Goal: Information Seeking & Learning: Compare options

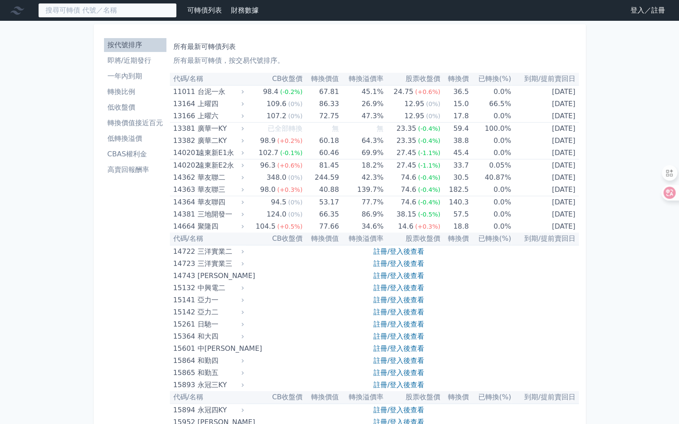
click at [117, 9] on input at bounding box center [107, 10] width 139 height 15
paste input "4763"
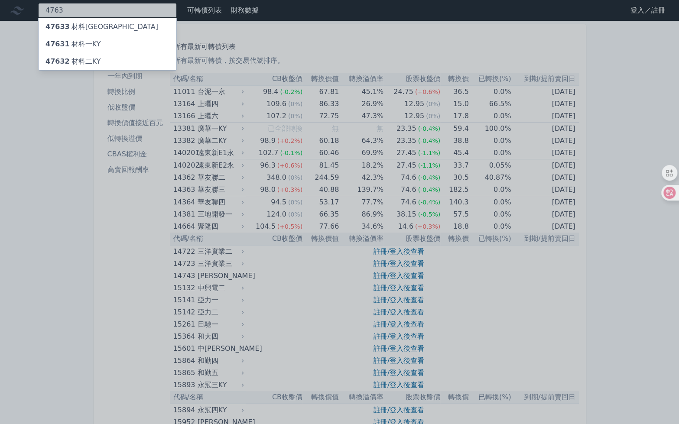
type input "4763"
click at [94, 39] on div "47631 材料一KY" at bounding box center [73, 44] width 55 height 10
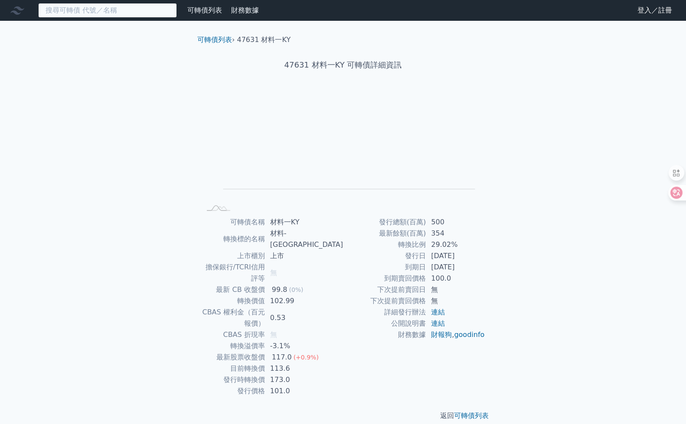
click at [110, 14] on input at bounding box center [107, 10] width 139 height 15
paste input "4763"
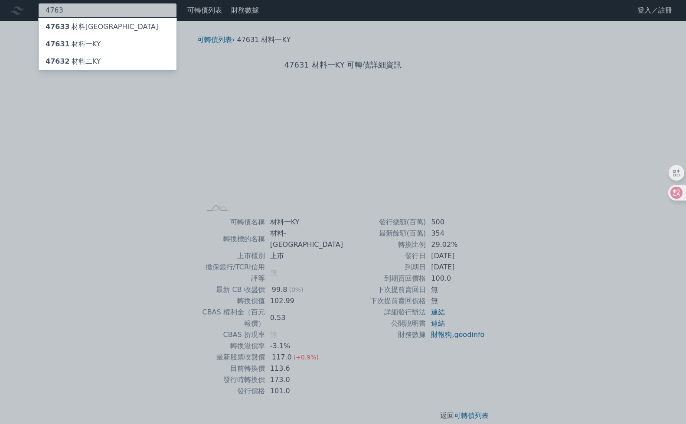
type input "4763"
click at [86, 57] on div "47632 材料二KY" at bounding box center [73, 61] width 55 height 10
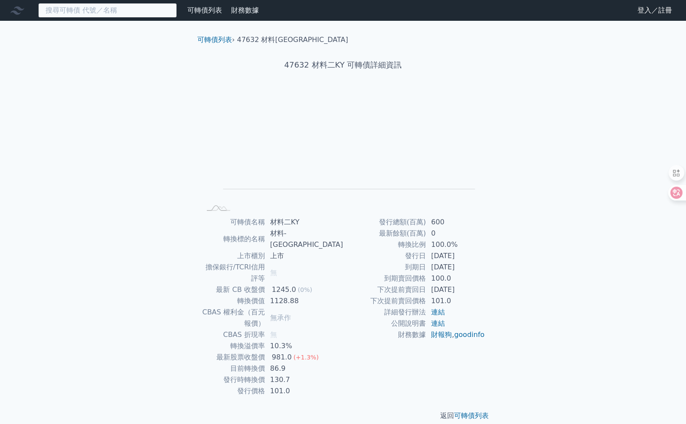
click at [113, 11] on input at bounding box center [107, 10] width 139 height 15
paste input "4763"
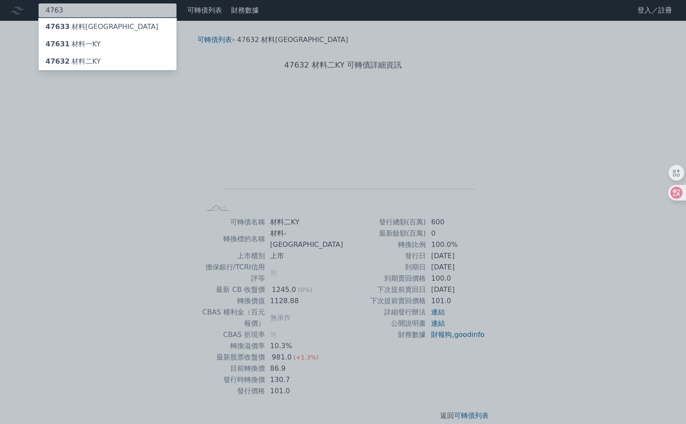
type input "4763"
click at [98, 26] on div "47633 材料三KY" at bounding box center [108, 26] width 138 height 17
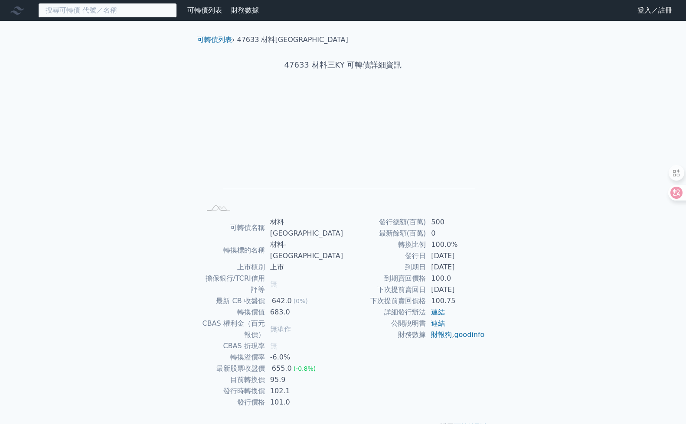
click at [99, 11] on input at bounding box center [107, 10] width 139 height 15
paste input "4763"
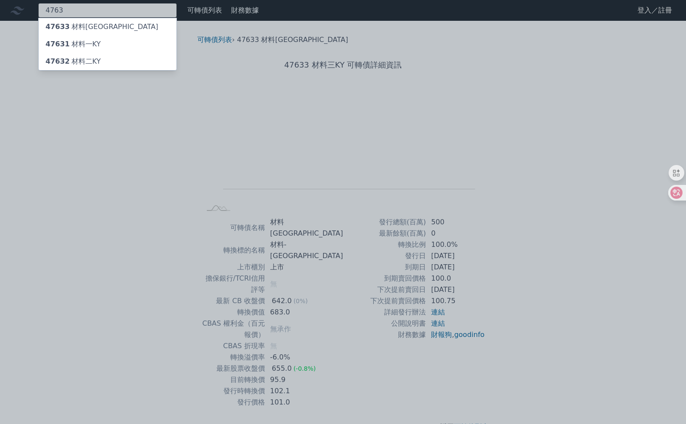
type input "4763"
click at [83, 40] on div "47631 材料一KY" at bounding box center [73, 44] width 55 height 10
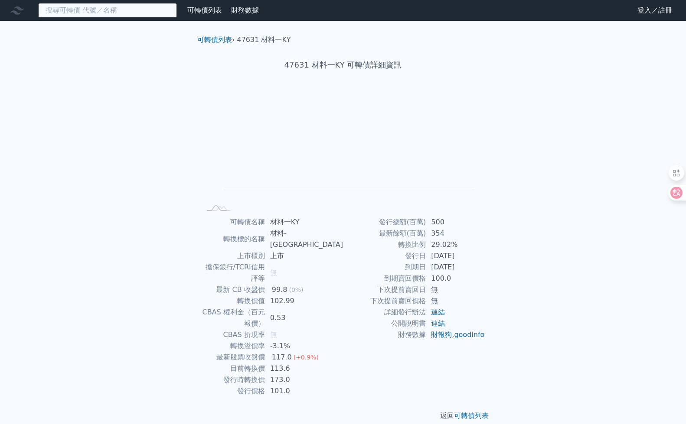
click at [88, 9] on input at bounding box center [107, 10] width 139 height 15
click at [86, 13] on input at bounding box center [107, 10] width 139 height 15
paste input "4763"
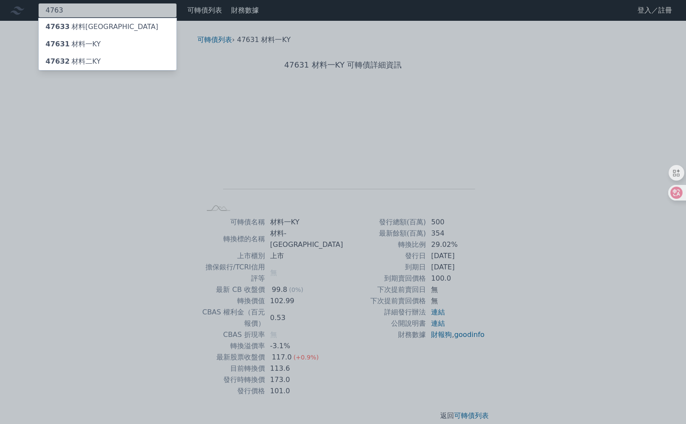
type input "4763"
click at [85, 59] on div "47632 材料二KY" at bounding box center [73, 61] width 55 height 10
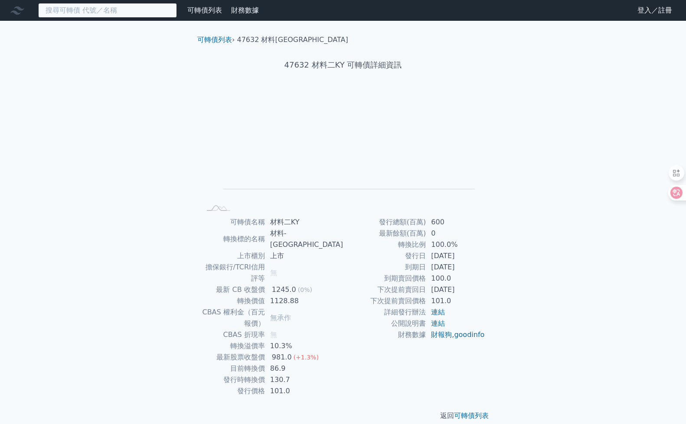
click at [122, 10] on input at bounding box center [107, 10] width 139 height 15
paste input "4763"
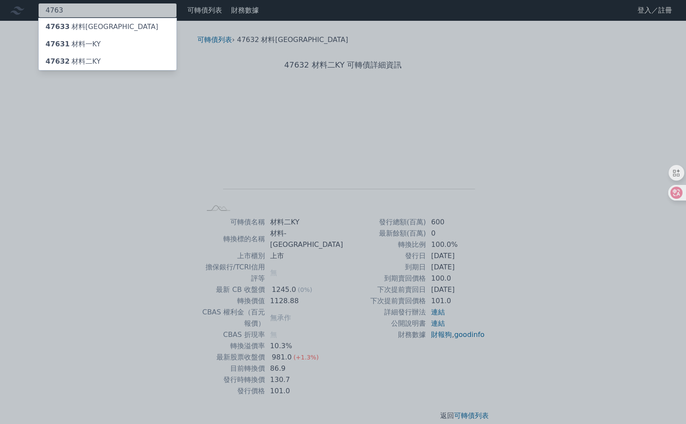
type input "4763"
click at [115, 25] on div "47633 材料三KY" at bounding box center [108, 26] width 138 height 17
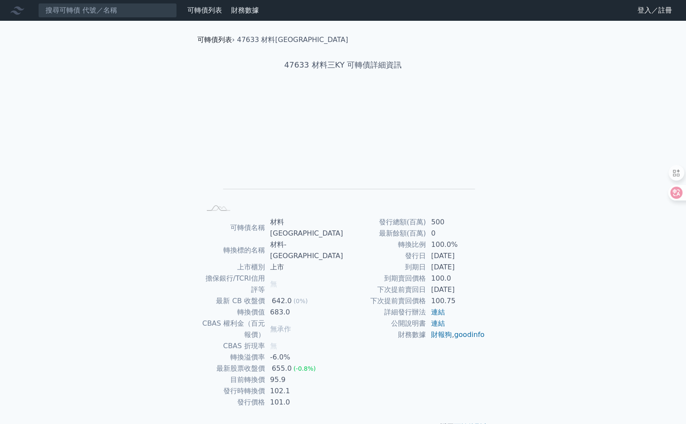
click at [219, 41] on link "可轉債列表" at bounding box center [214, 40] width 35 height 8
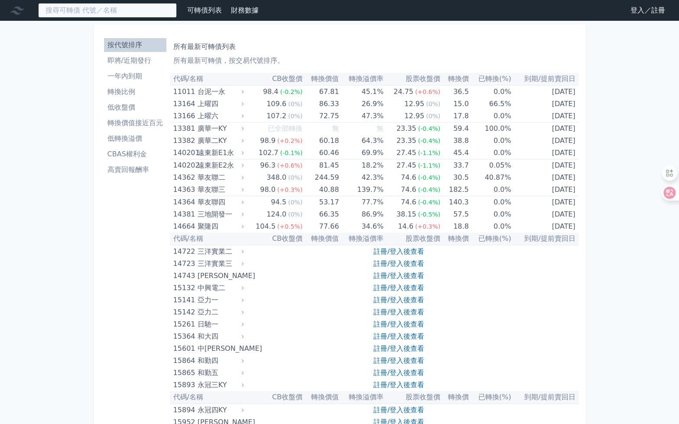
click at [120, 10] on input at bounding box center [107, 10] width 139 height 15
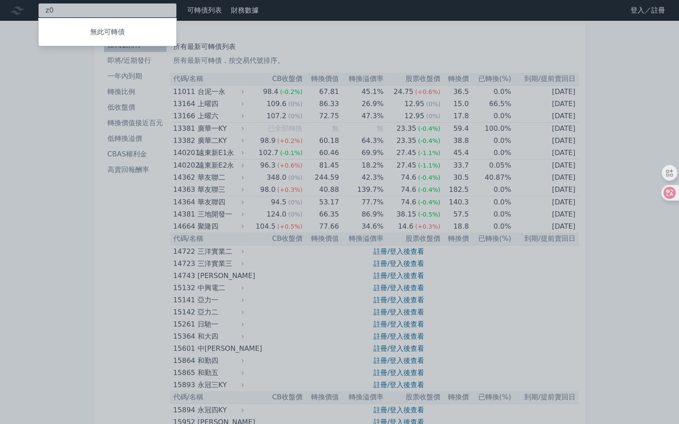
type input "z"
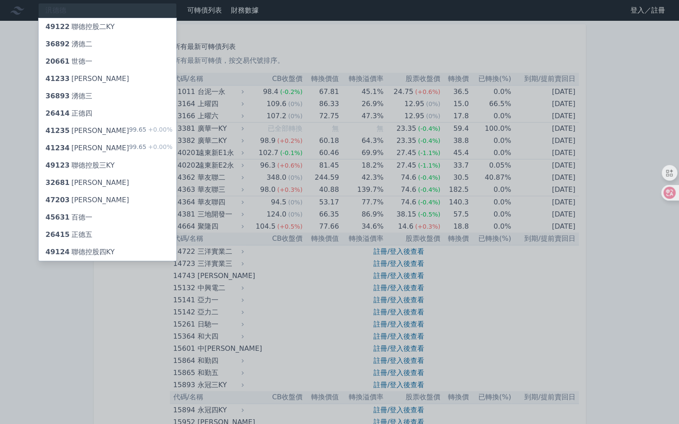
click at [84, 6] on div at bounding box center [339, 212] width 679 height 424
click at [81, 14] on div "汎德德 49122 聯德控股二KY 36892 湧德二 20661 世德一 41233 晟德三 36893 湧德三 26414 正德四 41235 晟德五 9…" at bounding box center [107, 10] width 139 height 15
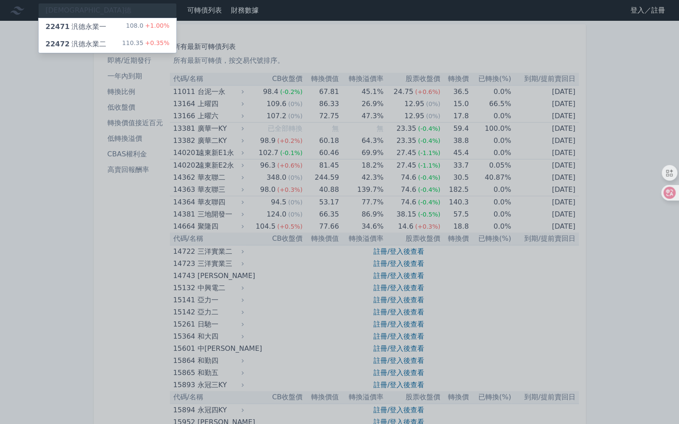
drag, startPoint x: 63, startPoint y: 11, endPoint x: 41, endPoint y: 9, distance: 22.2
click at [41, 9] on div at bounding box center [339, 212] width 679 height 424
click at [66, 8] on div "汎德 22471 汎德永業一 108.0 +1.00% 22472 汎德永業二 110.35 +0.35%" at bounding box center [107, 10] width 139 height 15
type input "汎"
type input "2247"
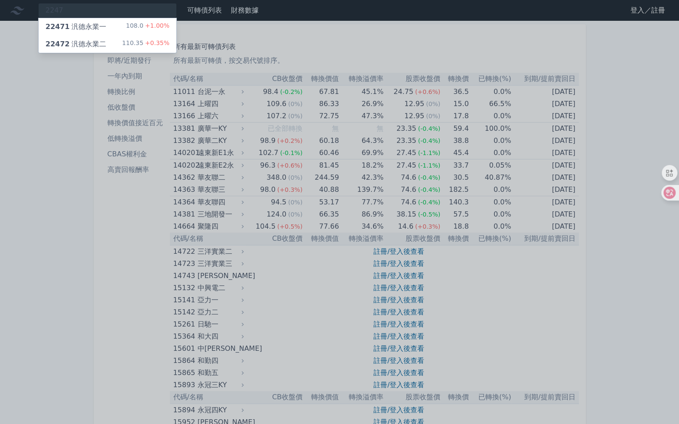
click at [80, 26] on div "22471 汎德永業一" at bounding box center [76, 27] width 61 height 10
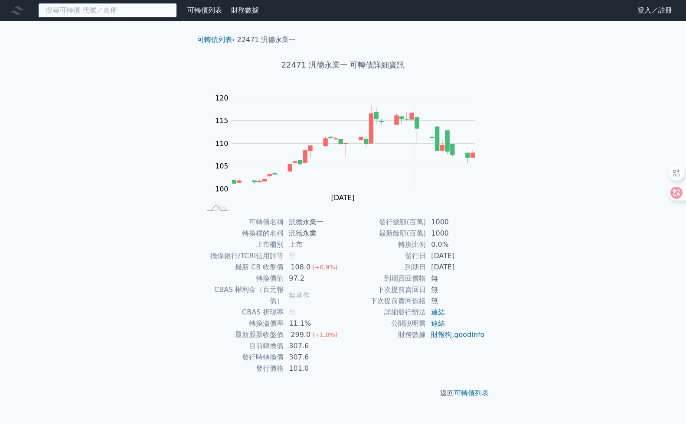
click at [136, 13] on input at bounding box center [107, 10] width 139 height 15
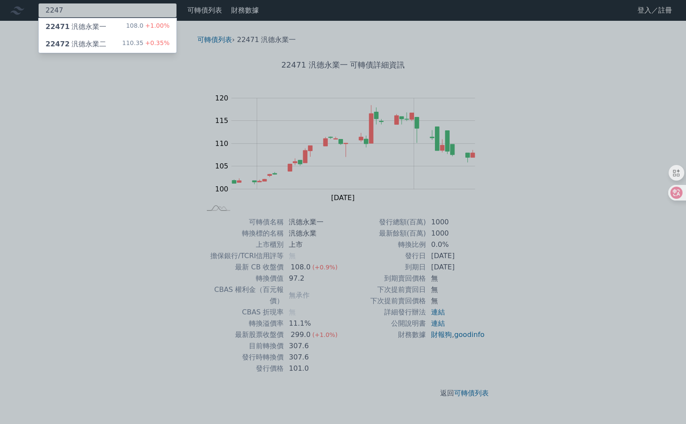
type input "2247"
click at [91, 37] on div "22472 汎德永業二 110.35 +0.35%" at bounding box center [108, 44] width 138 height 17
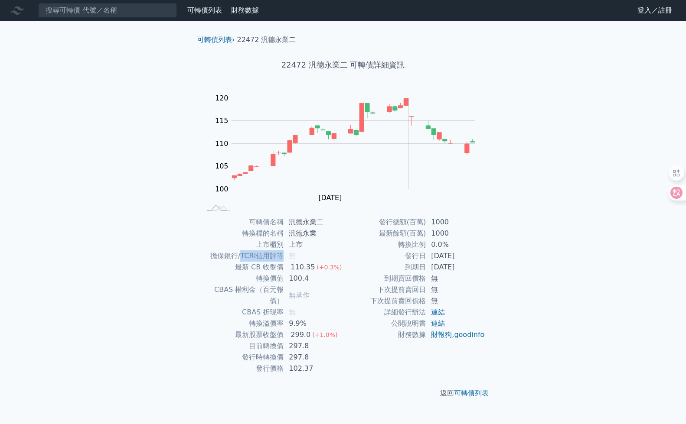
drag, startPoint x: 242, startPoint y: 254, endPoint x: 283, endPoint y: 260, distance: 42.0
click at [283, 260] on td "擔保銀行/TCRI信用評等" at bounding box center [242, 255] width 83 height 11
drag, startPoint x: 283, startPoint y: 260, endPoint x: 213, endPoint y: 253, distance: 71.0
click at [213, 253] on td "擔保銀行/TCRI信用評等" at bounding box center [242, 255] width 83 height 11
drag, startPoint x: 309, startPoint y: 358, endPoint x: 290, endPoint y: 356, distance: 19.1
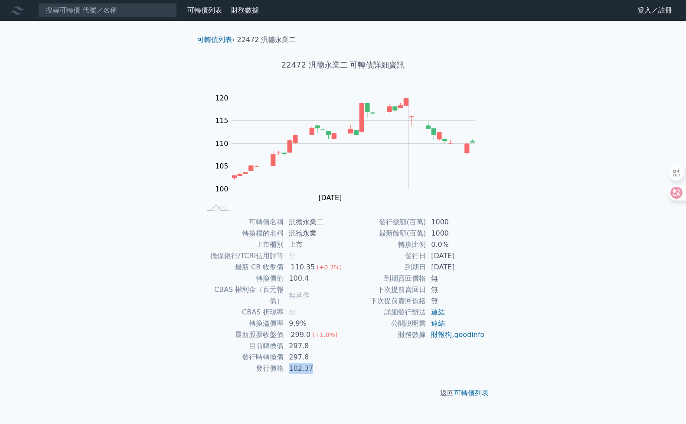
click at [290, 363] on td "102.37" at bounding box center [312, 368] width 59 height 11
drag, startPoint x: 448, startPoint y: 246, endPoint x: 420, endPoint y: 242, distance: 28.8
click at [420, 242] on tr "轉換比例 0.0%" at bounding box center [414, 244] width 142 height 11
click at [86, 13] on input at bounding box center [107, 10] width 139 height 15
click at [225, 41] on link "可轉債列表" at bounding box center [214, 40] width 35 height 8
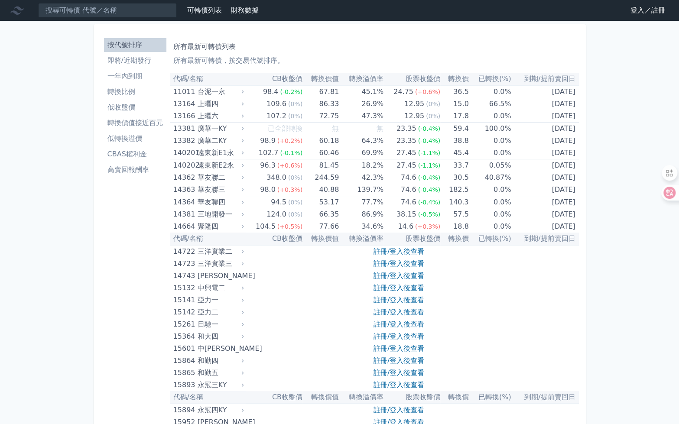
click at [140, 78] on li "一年內到期" at bounding box center [135, 76] width 62 height 10
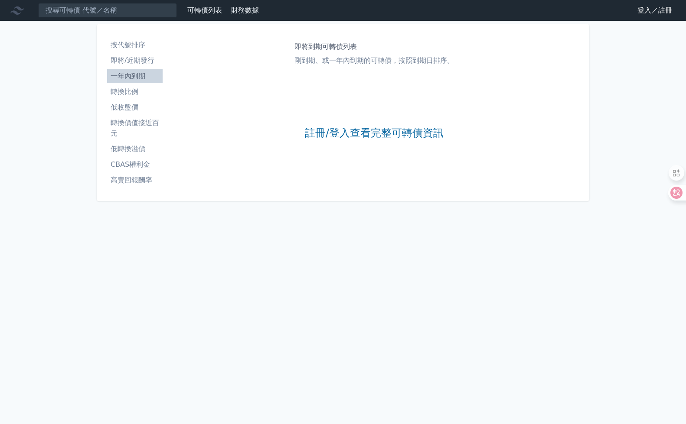
click at [128, 66] on link "即將/近期發行" at bounding box center [134, 61] width 55 height 14
click at [123, 49] on li "按代號排序" at bounding box center [134, 45] width 55 height 10
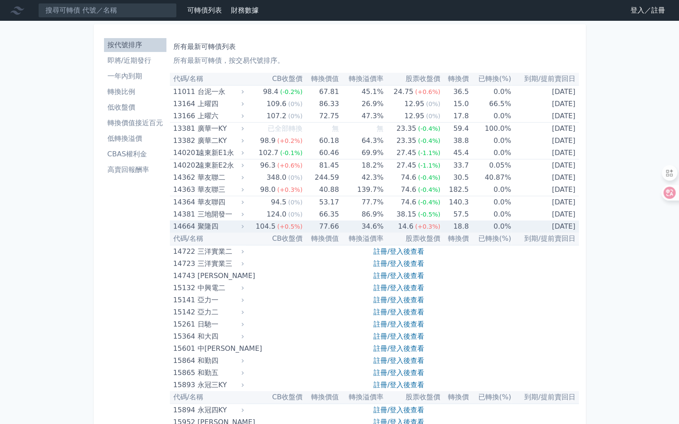
click at [218, 227] on div "聚隆四" at bounding box center [220, 227] width 44 height 12
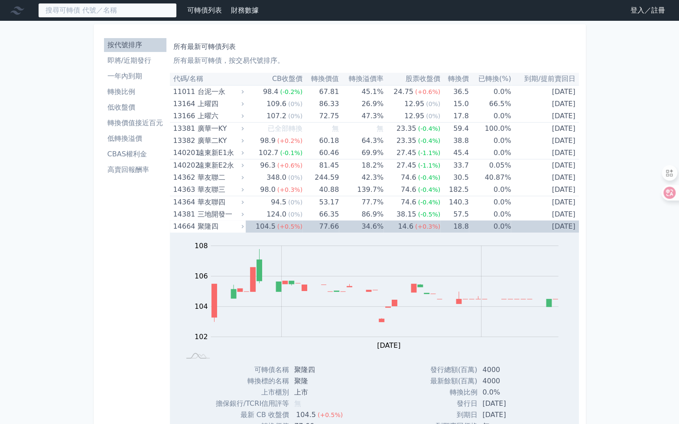
click at [119, 11] on input at bounding box center [107, 10] width 139 height 15
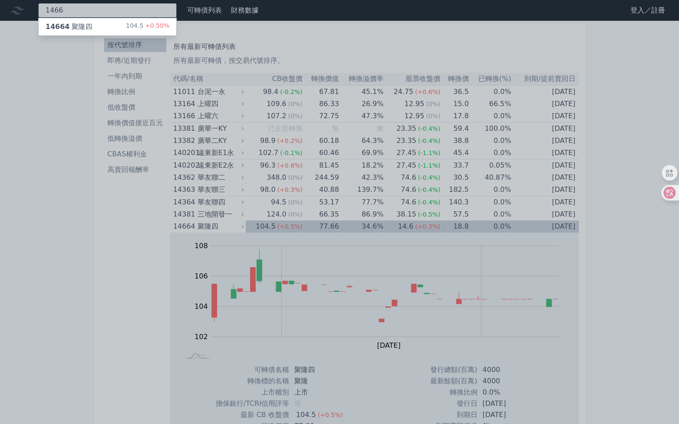
type input "1466"
click at [99, 29] on div "14664 聚隆四 104.5 +0.50%" at bounding box center [108, 26] width 138 height 17
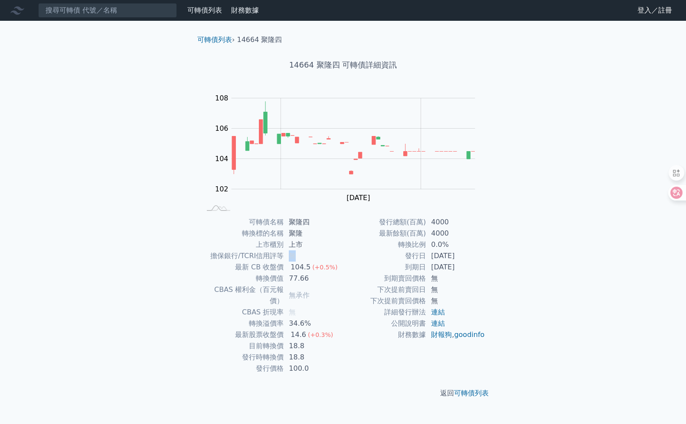
click at [291, 254] on span "無" at bounding box center [292, 256] width 7 height 8
drag, startPoint x: 291, startPoint y: 254, endPoint x: 306, endPoint y: 305, distance: 53.1
click at [300, 318] on td "34.6%" at bounding box center [312, 323] width 59 height 11
drag, startPoint x: 441, startPoint y: 248, endPoint x: 433, endPoint y: 245, distance: 8.6
click at [433, 245] on td "0.0%" at bounding box center [455, 244] width 59 height 11
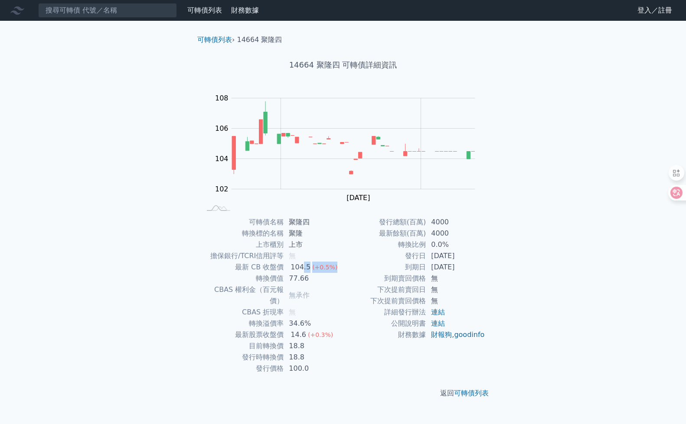
drag, startPoint x: 214, startPoint y: 284, endPoint x: 301, endPoint y: 273, distance: 87.3
click at [301, 273] on tr "轉換價值 77.66" at bounding box center [272, 278] width 142 height 11
drag, startPoint x: 301, startPoint y: 273, endPoint x: 264, endPoint y: 270, distance: 36.5
click at [239, 296] on tbody "可轉債名稱 聚隆四 轉換標的名稱 聚隆 上市櫃別 上市 擔保銀行/TCRI信用評等 無 最新 CB 收盤價 104.5 (+0.5%) 轉換價值 77.66 …" at bounding box center [272, 296] width 142 height 158
click at [295, 254] on span "無" at bounding box center [292, 256] width 7 height 8
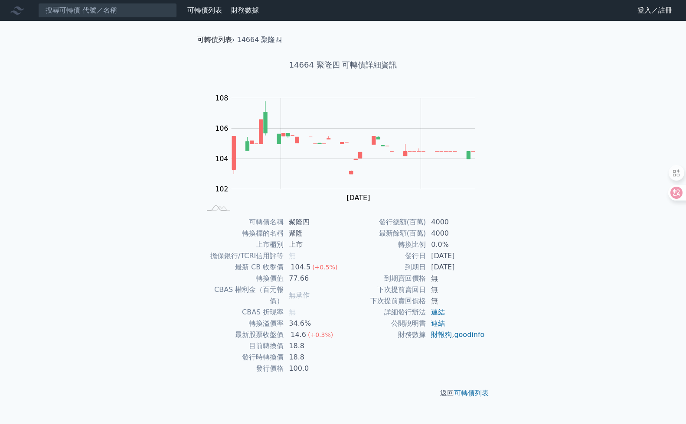
click at [217, 42] on link "可轉債列表" at bounding box center [214, 40] width 35 height 8
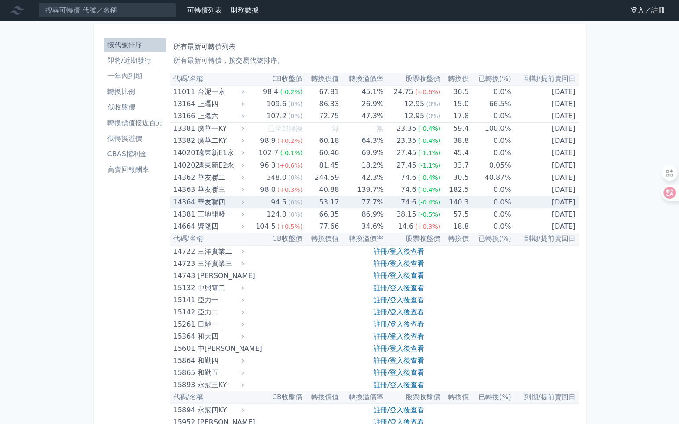
click at [231, 199] on div "華友聯四" at bounding box center [220, 202] width 44 height 12
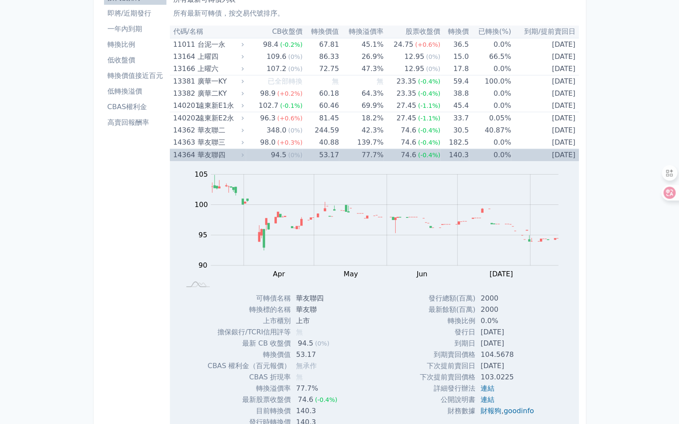
scroll to position [130, 0]
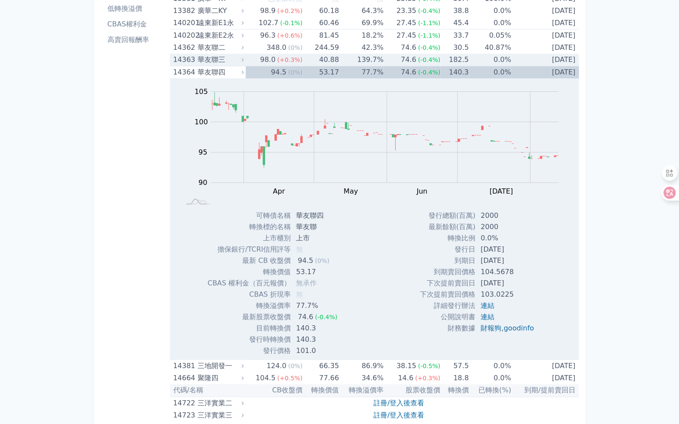
click at [223, 58] on div "華友聯三" at bounding box center [220, 60] width 44 height 12
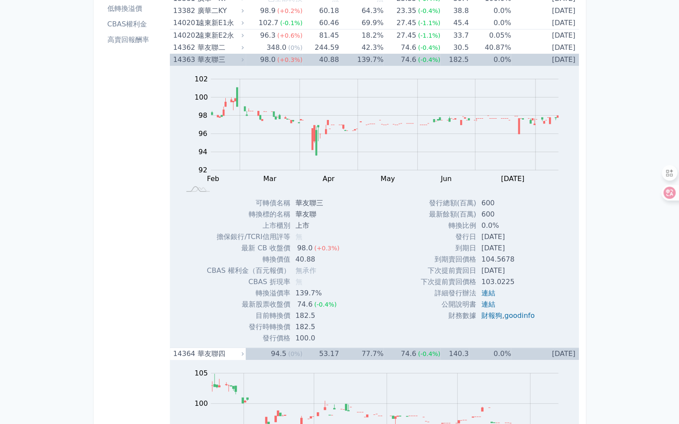
click at [224, 59] on div "華友聯三" at bounding box center [220, 60] width 44 height 12
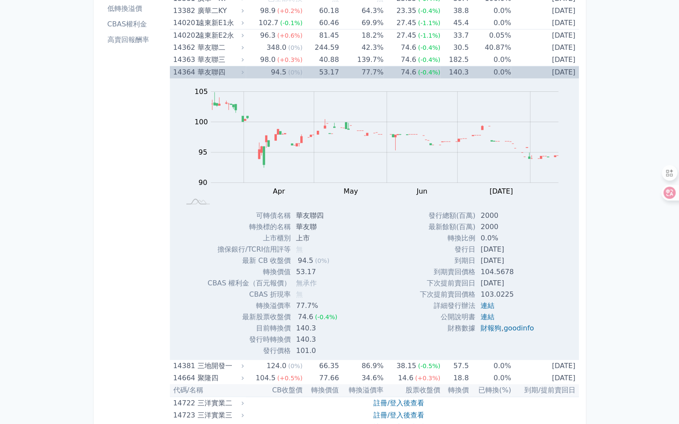
click at [227, 74] on div "華友聯四" at bounding box center [220, 72] width 44 height 12
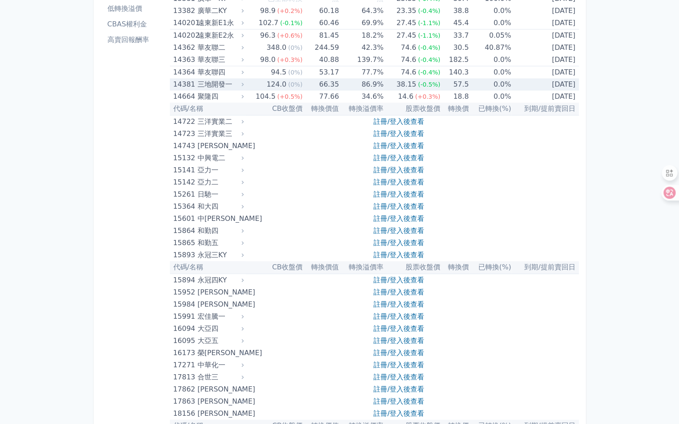
click at [226, 85] on div "三地開發一" at bounding box center [220, 84] width 44 height 12
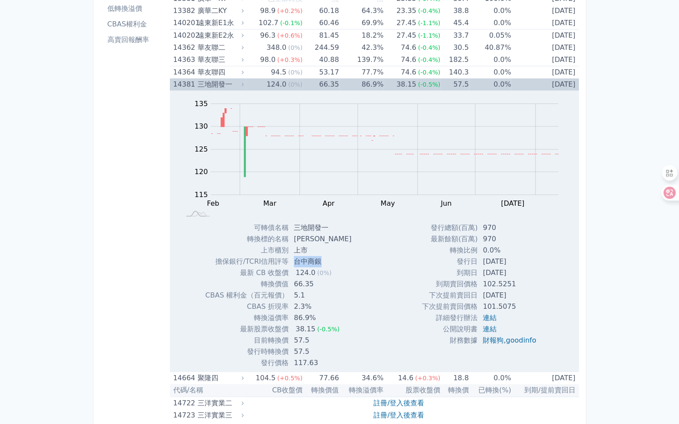
drag, startPoint x: 322, startPoint y: 262, endPoint x: 292, endPoint y: 262, distance: 29.9
click at [292, 262] on td "台中商銀" at bounding box center [324, 261] width 70 height 11
drag, startPoint x: 292, startPoint y: 262, endPoint x: 305, endPoint y: 286, distance: 27.3
click at [305, 286] on td "66.35" at bounding box center [324, 284] width 70 height 11
drag, startPoint x: 305, startPoint y: 286, endPoint x: 296, endPoint y: 308, distance: 23.1
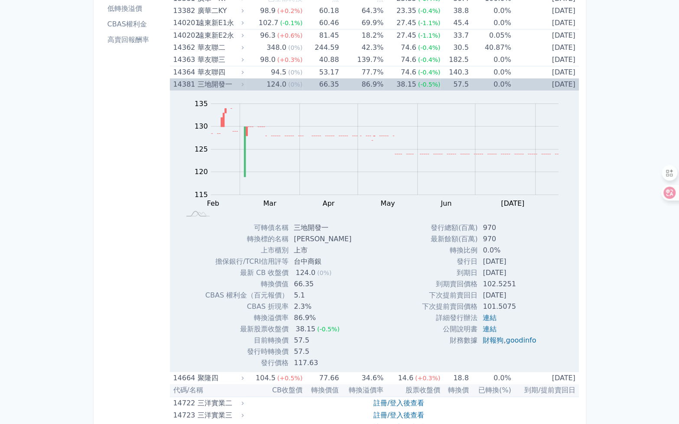
click at [296, 308] on td "2.3%" at bounding box center [324, 306] width 70 height 11
drag, startPoint x: 295, startPoint y: 294, endPoint x: 306, endPoint y: 297, distance: 10.7
click at [306, 297] on td "5.1" at bounding box center [324, 295] width 70 height 11
drag, startPoint x: 490, startPoint y: 247, endPoint x: 482, endPoint y: 248, distance: 8.0
click at [482, 248] on td "0.0%" at bounding box center [510, 250] width 65 height 11
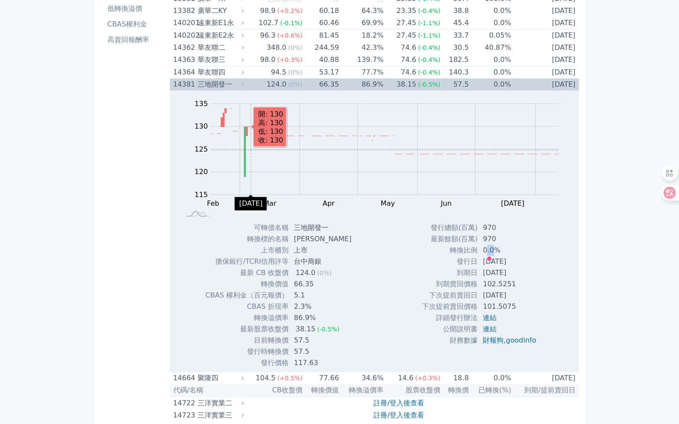
scroll to position [43, 0]
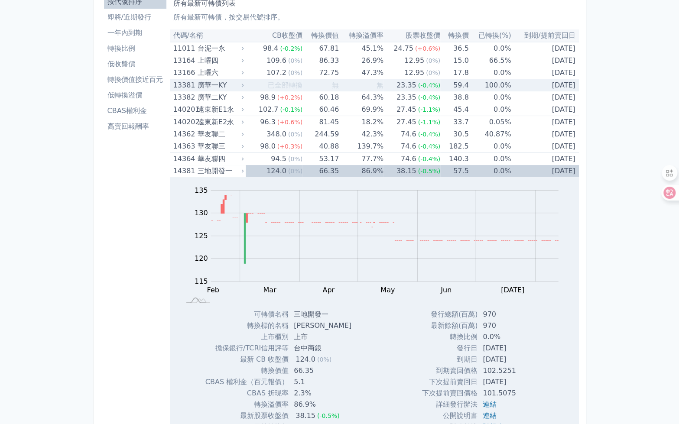
click at [227, 82] on div "廣華一KY" at bounding box center [220, 85] width 44 height 12
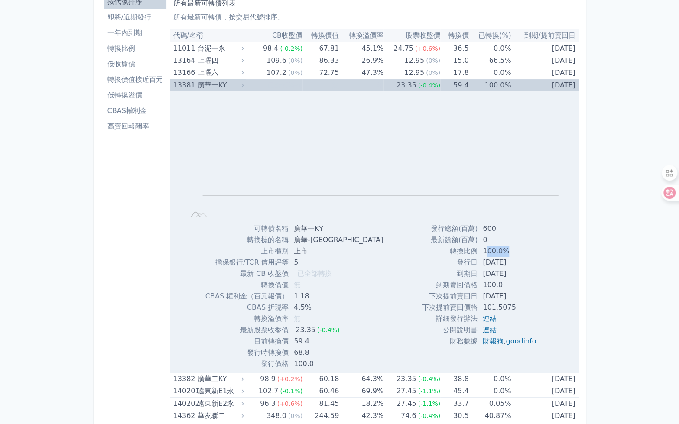
drag, startPoint x: 483, startPoint y: 249, endPoint x: 506, endPoint y: 250, distance: 23.4
click at [506, 250] on td "100.0%" at bounding box center [510, 251] width 65 height 11
click at [237, 85] on div "廣華一KY" at bounding box center [220, 85] width 44 height 12
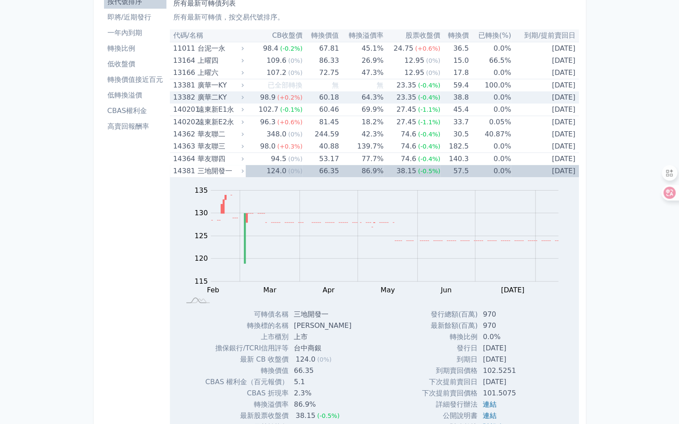
click at [229, 96] on div "廣華二KY" at bounding box center [220, 97] width 44 height 12
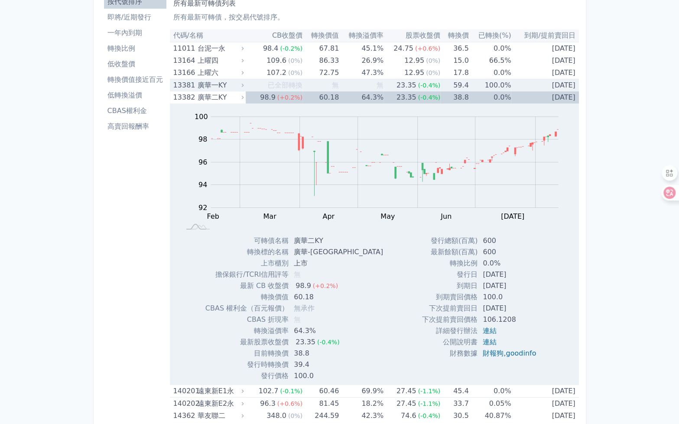
click at [226, 81] on div "廣華一KY" at bounding box center [220, 85] width 44 height 12
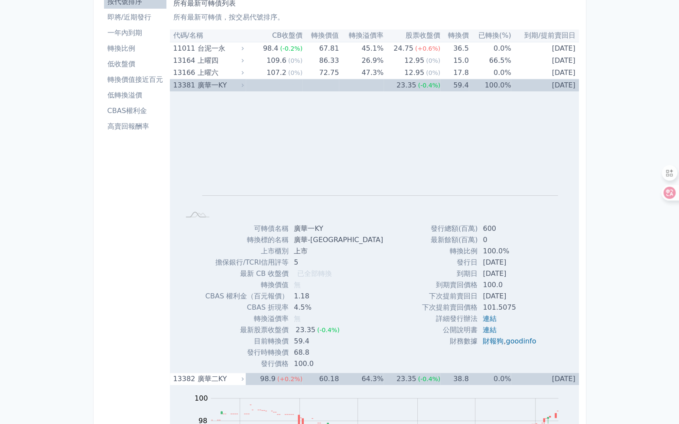
click at [231, 85] on div "廣華一KY" at bounding box center [220, 85] width 44 height 12
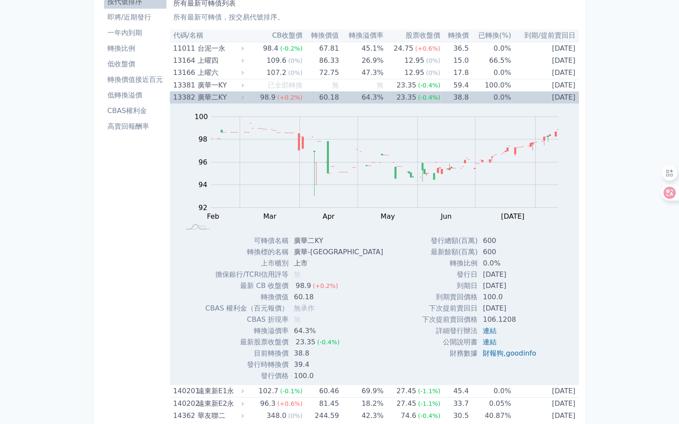
click at [229, 98] on div "廣華二KY" at bounding box center [220, 97] width 44 height 12
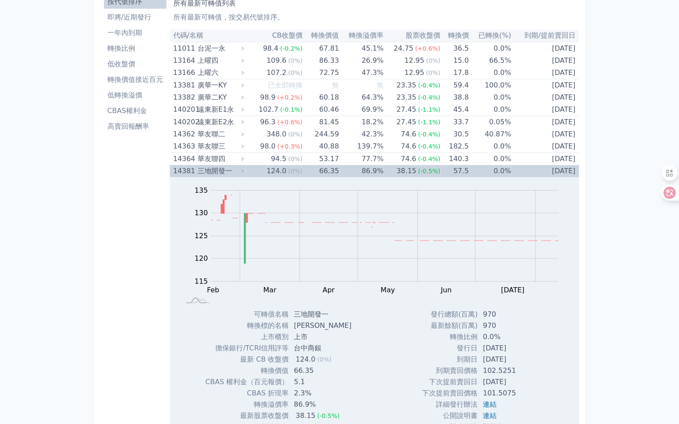
click at [237, 170] on div "三地開發一" at bounding box center [220, 171] width 44 height 12
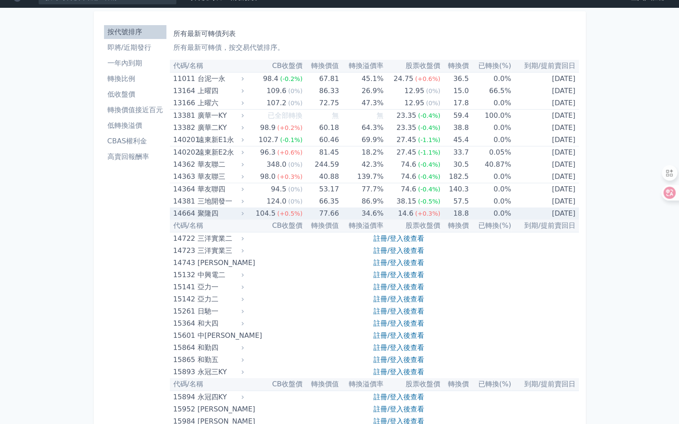
scroll to position [0, 0]
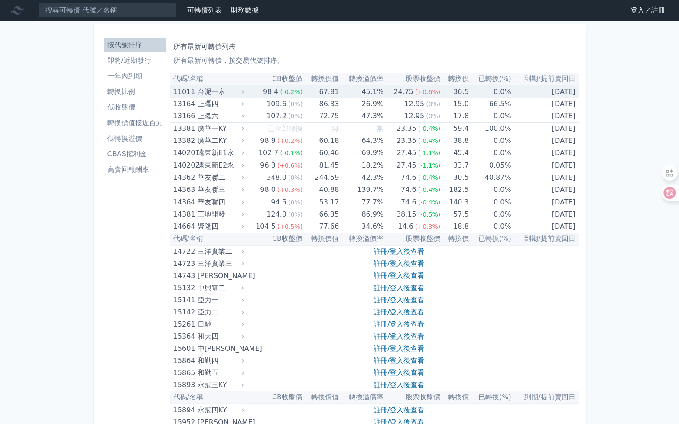
click at [216, 88] on div "台泥一永" at bounding box center [220, 92] width 44 height 12
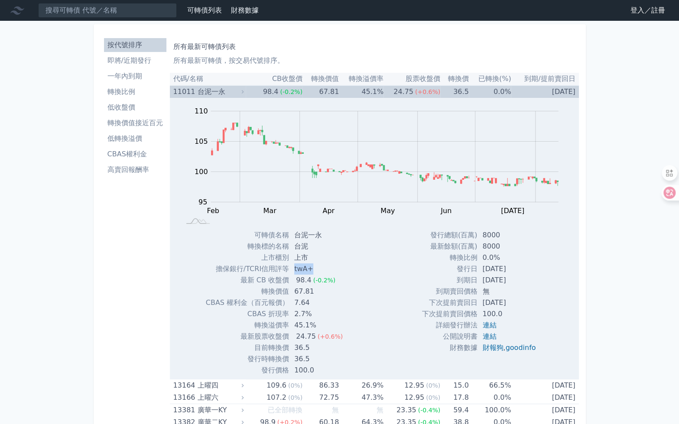
drag, startPoint x: 314, startPoint y: 268, endPoint x: 294, endPoint y: 267, distance: 20.0
click at [294, 267] on td "twA+" at bounding box center [319, 268] width 61 height 11
copy td "twA+"
click at [320, 260] on td "上市" at bounding box center [319, 257] width 61 height 11
drag, startPoint x: 314, startPoint y: 267, endPoint x: 219, endPoint y: 265, distance: 94.5
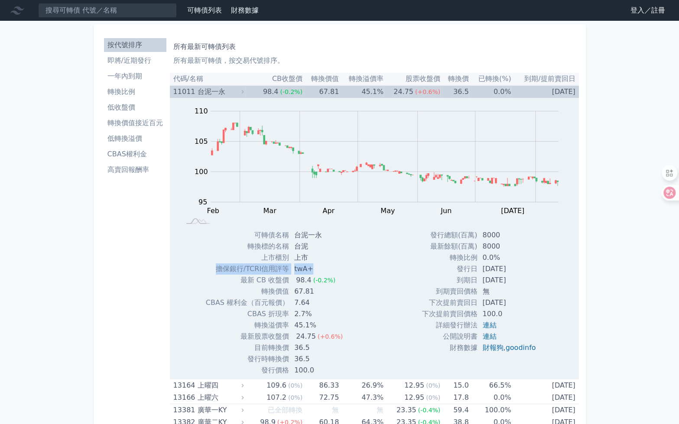
click at [219, 265] on tr "擔保銀行/TCRI信用評等 twA+" at bounding box center [278, 268] width 144 height 11
copy tr "擔保銀行/TCRI信用評等 twA+"
click at [316, 266] on td "twA+" at bounding box center [319, 268] width 61 height 11
drag, startPoint x: 295, startPoint y: 273, endPoint x: 312, endPoint y: 273, distance: 17.3
click at [312, 273] on td "twA+" at bounding box center [319, 268] width 61 height 11
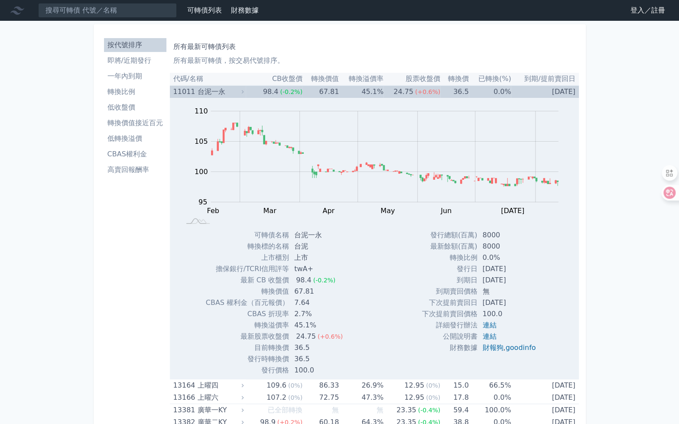
drag, startPoint x: 312, startPoint y: 273, endPoint x: 296, endPoint y: 242, distance: 34.5
click at [296, 242] on td "台泥" at bounding box center [319, 246] width 61 height 11
drag, startPoint x: 483, startPoint y: 247, endPoint x: 500, endPoint y: 250, distance: 17.3
click at [500, 250] on td "8000" at bounding box center [509, 246] width 65 height 11
click at [240, 89] on div "台泥一永" at bounding box center [220, 92] width 44 height 12
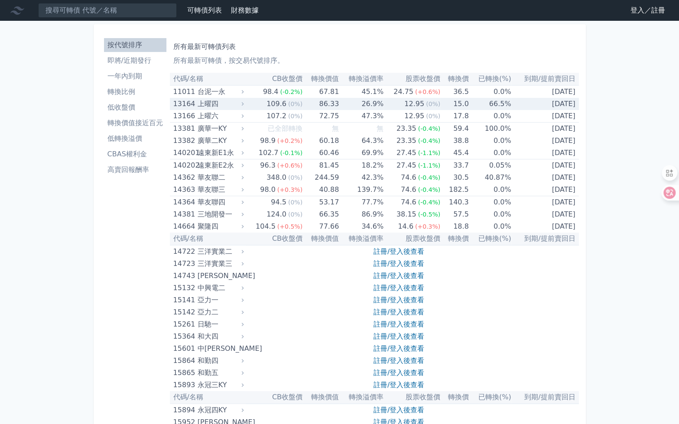
click at [228, 104] on div "上曜四" at bounding box center [220, 104] width 44 height 12
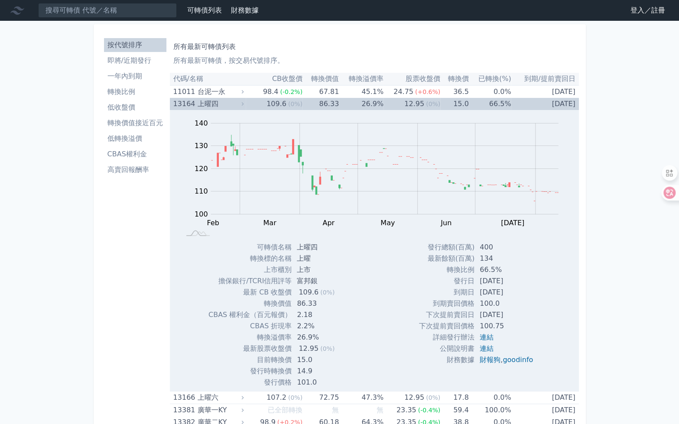
click at [226, 105] on div "上曜四" at bounding box center [220, 104] width 44 height 12
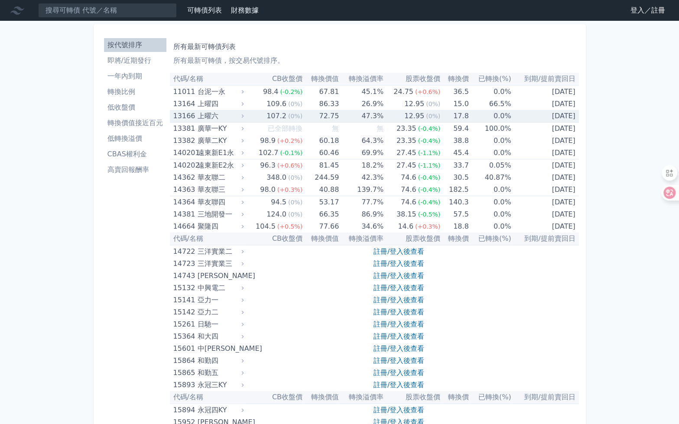
click at [230, 115] on div "上曜六" at bounding box center [220, 116] width 44 height 12
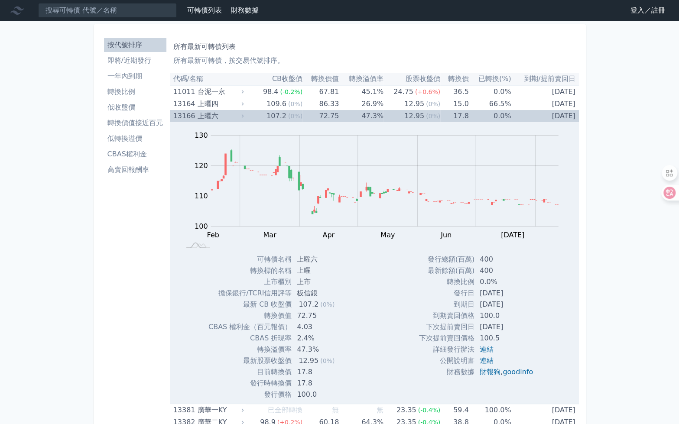
click at [230, 115] on div "上曜六" at bounding box center [220, 116] width 44 height 12
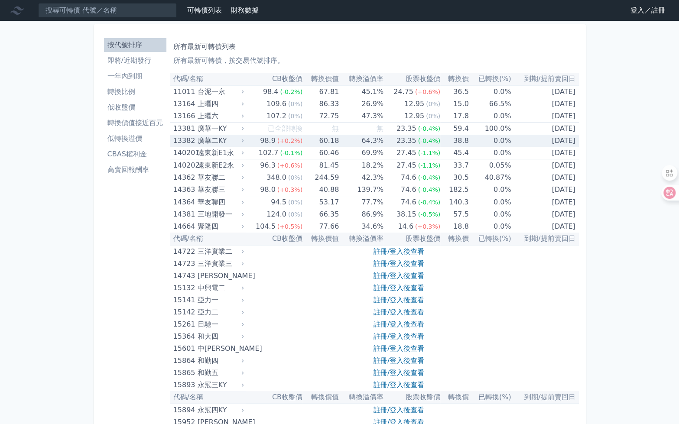
click at [229, 141] on div "廣華二KY" at bounding box center [220, 141] width 44 height 12
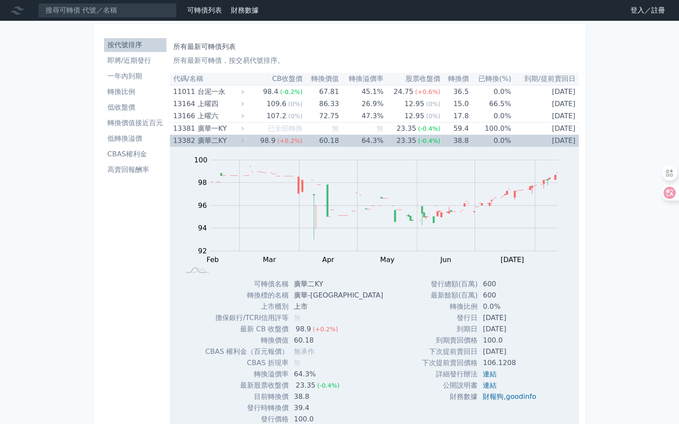
click at [229, 141] on div "廣華二KY" at bounding box center [220, 141] width 44 height 12
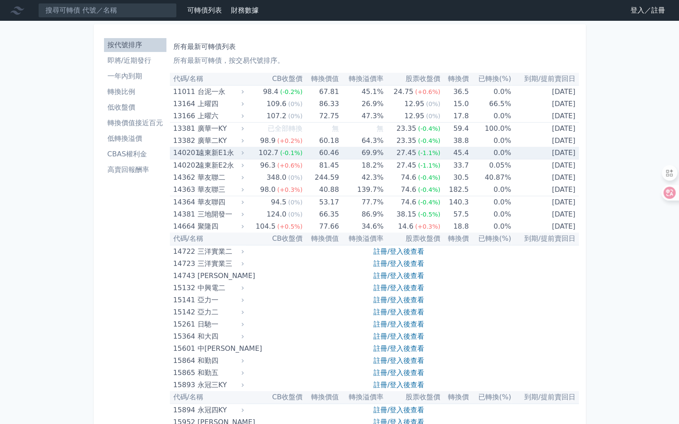
click at [229, 156] on div "遠東新E1永" at bounding box center [220, 153] width 44 height 12
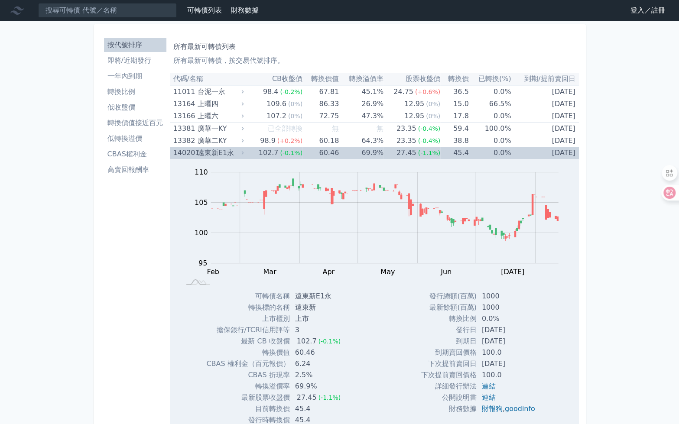
click at [229, 156] on div "遠東新E1永" at bounding box center [220, 153] width 44 height 12
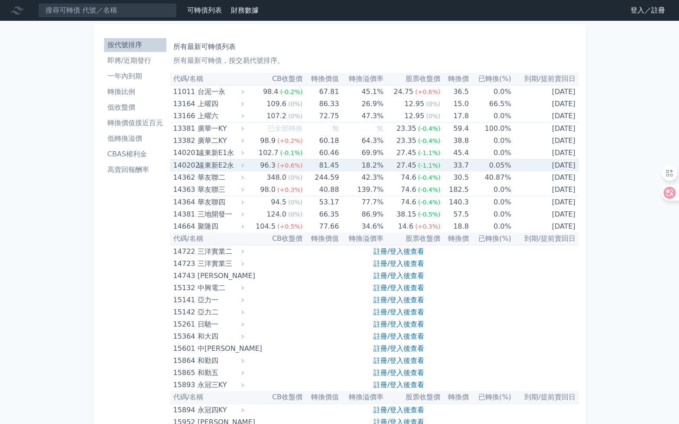
click at [229, 169] on div "遠東新E2永" at bounding box center [220, 165] width 44 height 12
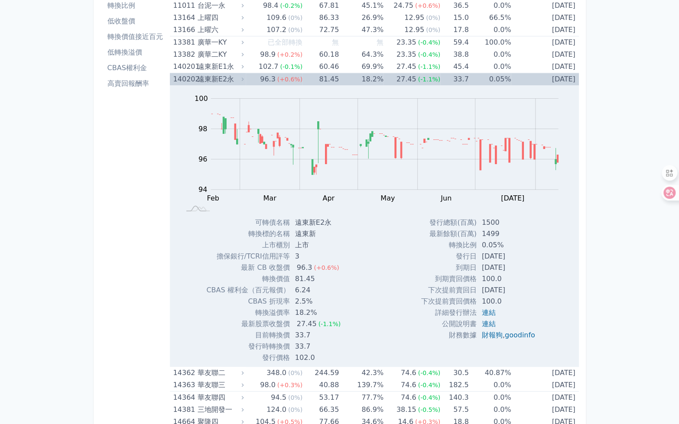
scroll to position [87, 0]
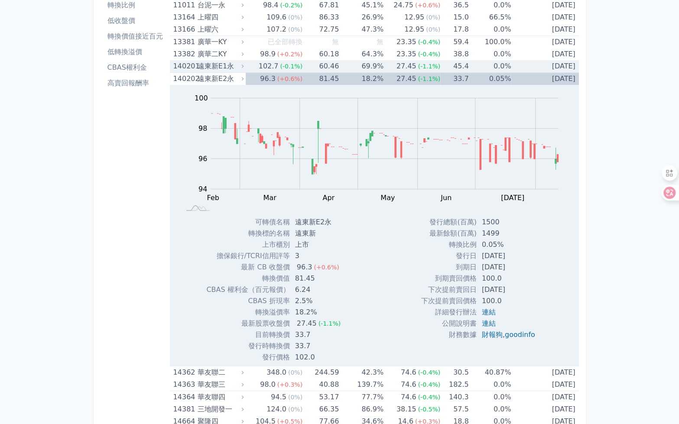
click at [209, 61] on div "遠東新E1永" at bounding box center [220, 66] width 44 height 12
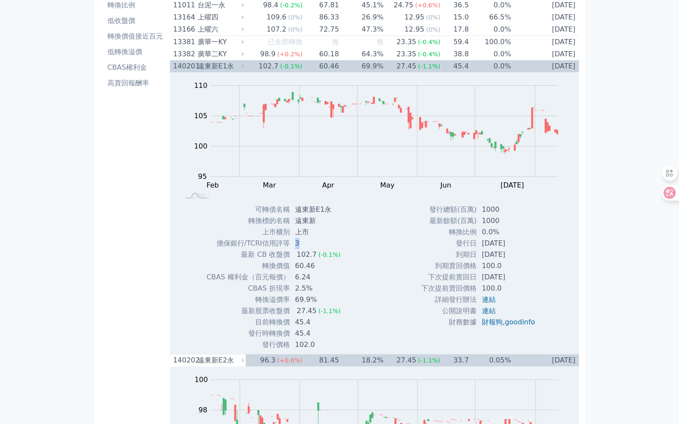
drag, startPoint x: 297, startPoint y: 244, endPoint x: 291, endPoint y: 245, distance: 6.1
click at [291, 245] on td "3" at bounding box center [319, 243] width 58 height 11
click at [310, 237] on td "上市" at bounding box center [319, 232] width 58 height 11
drag, startPoint x: 248, startPoint y: 243, endPoint x: 299, endPoint y: 245, distance: 51.2
click at [299, 245] on tr "擔保銀行/TCRI信用評等 3" at bounding box center [276, 243] width 141 height 11
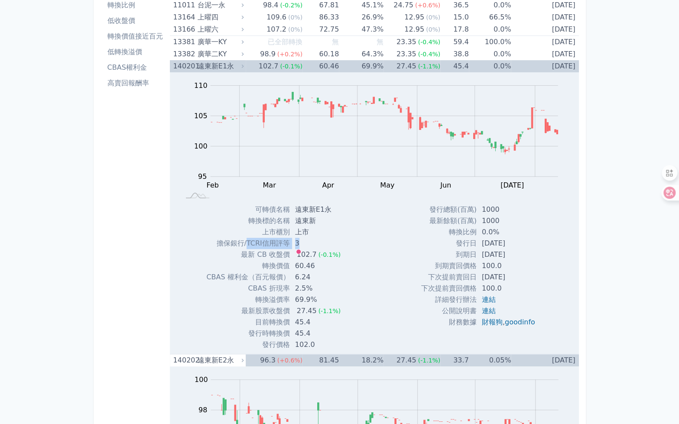
copy tr "TCRI信用評等 3"
click at [316, 269] on td "60.46" at bounding box center [319, 265] width 58 height 11
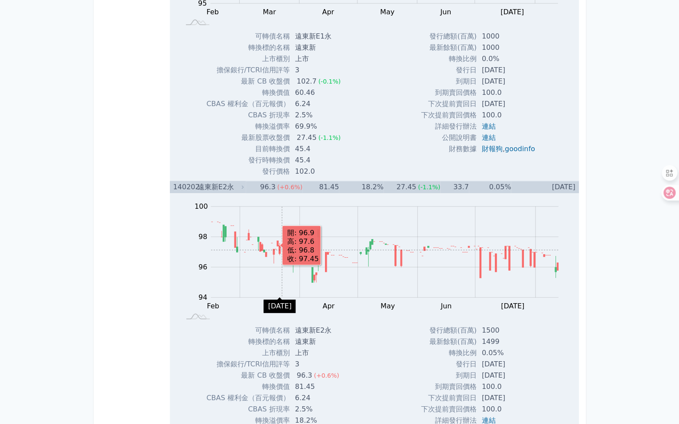
scroll to position [477, 0]
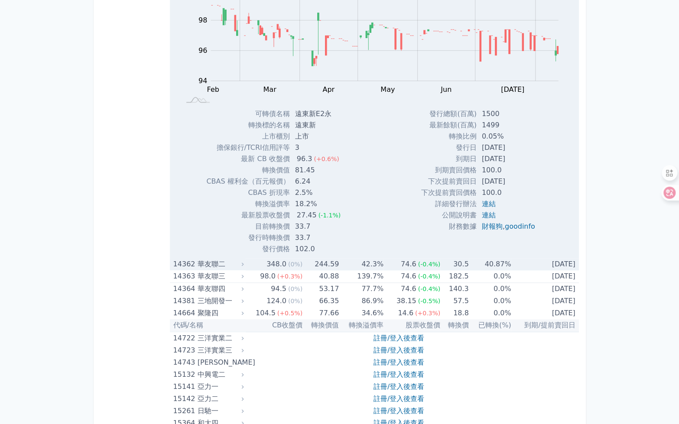
click at [210, 263] on div "華友聯二" at bounding box center [220, 264] width 44 height 12
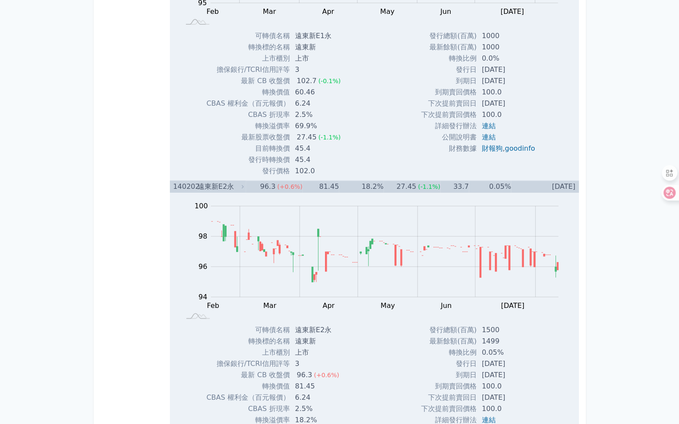
scroll to position [260, 0]
click at [244, 188] on icon at bounding box center [243, 187] width 6 height 6
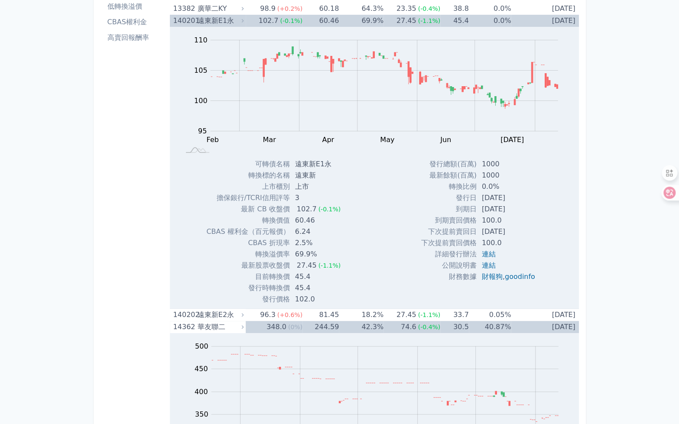
scroll to position [130, 0]
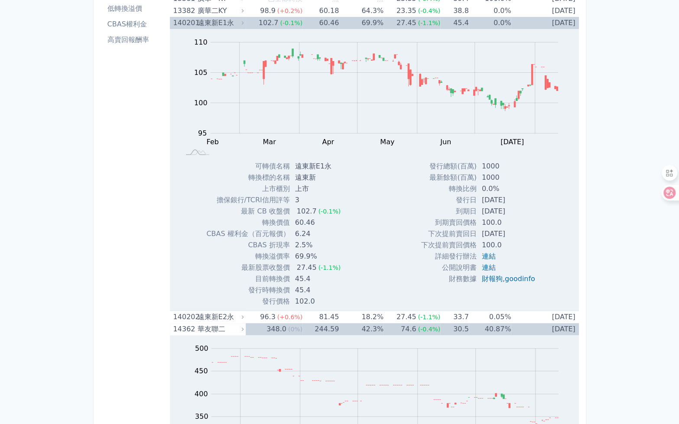
click at [236, 20] on div "遠東新E1永" at bounding box center [220, 23] width 44 height 12
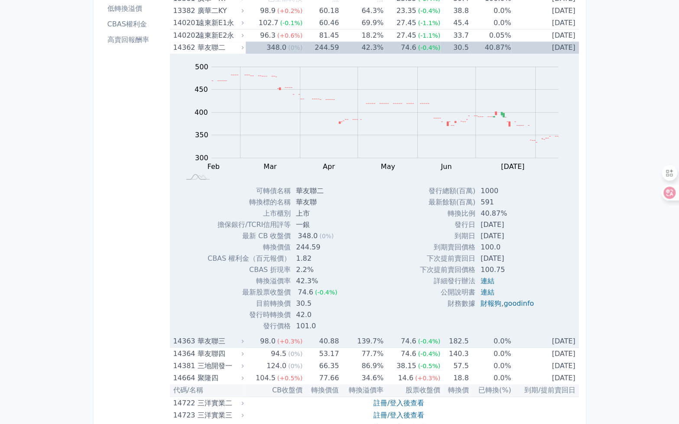
click at [238, 340] on div "華友聯三" at bounding box center [220, 341] width 44 height 12
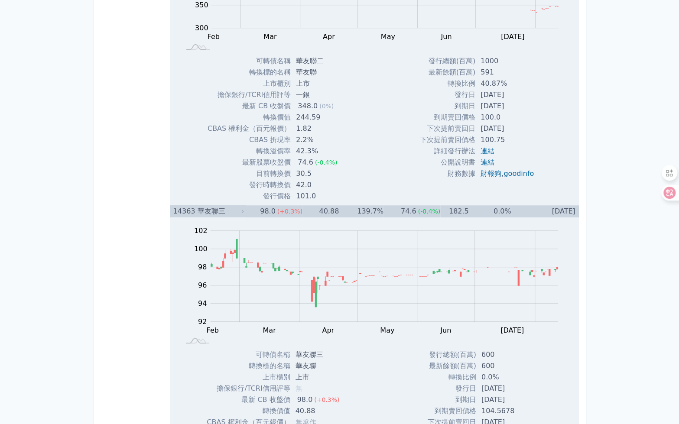
scroll to position [390, 0]
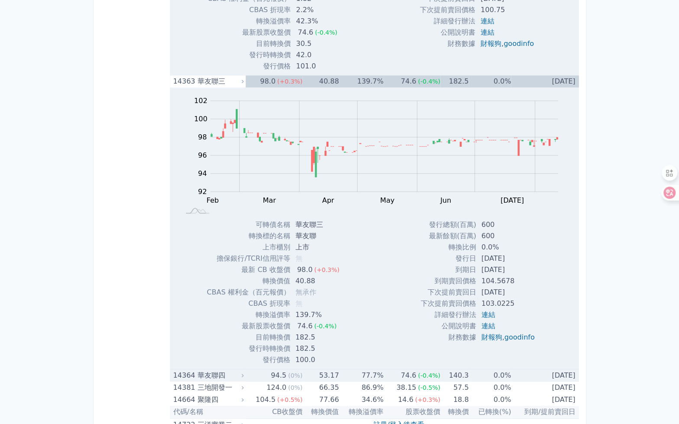
click at [233, 374] on div "華友聯四" at bounding box center [220, 376] width 44 height 12
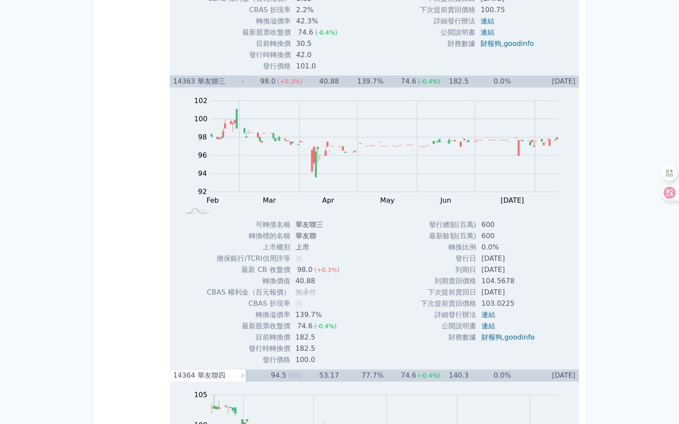
drag, startPoint x: 489, startPoint y: 260, endPoint x: 505, endPoint y: 258, distance: 16.1
click at [505, 258] on td "[DATE]" at bounding box center [508, 258] width 65 height 11
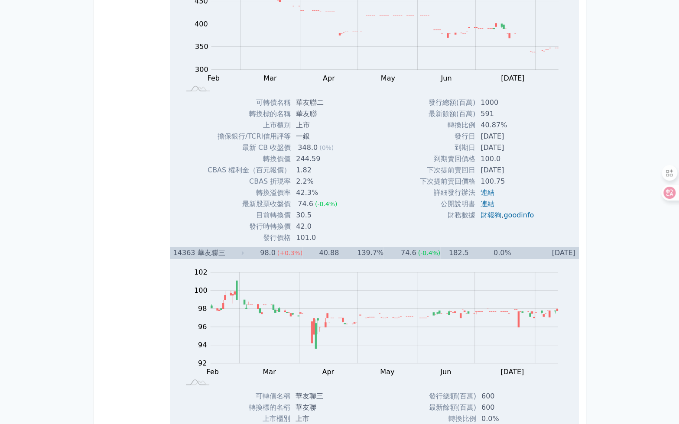
scroll to position [217, 0]
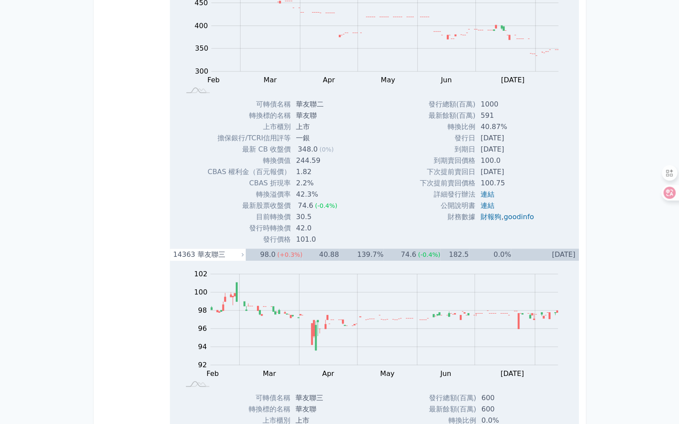
drag, startPoint x: 482, startPoint y: 138, endPoint x: 515, endPoint y: 146, distance: 33.3
click at [515, 146] on tbody "發行總額(百萬) 1000 最新餘額(百萬) 591 轉換比例 40.87% 發行日 [DATE] 到期日 [DATE] 到期賣回價格 100.0 100.75" at bounding box center [480, 161] width 121 height 124
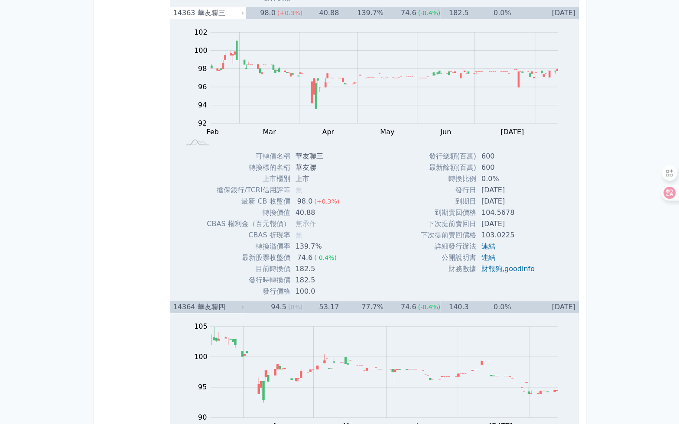
scroll to position [607, 0]
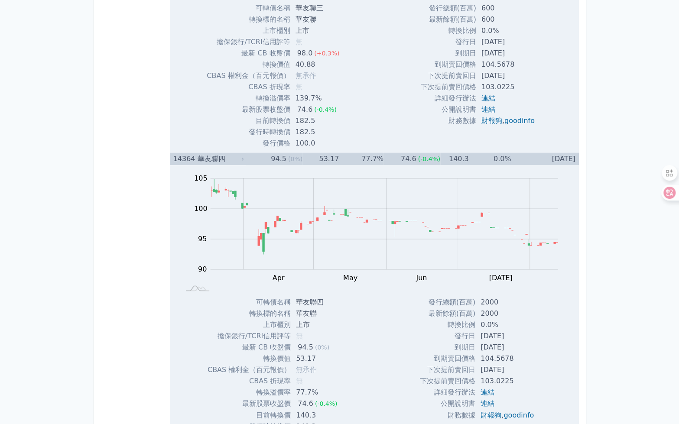
drag, startPoint x: 487, startPoint y: 338, endPoint x: 518, endPoint y: 339, distance: 31.7
click at [518, 339] on td "[DATE]" at bounding box center [507, 336] width 65 height 11
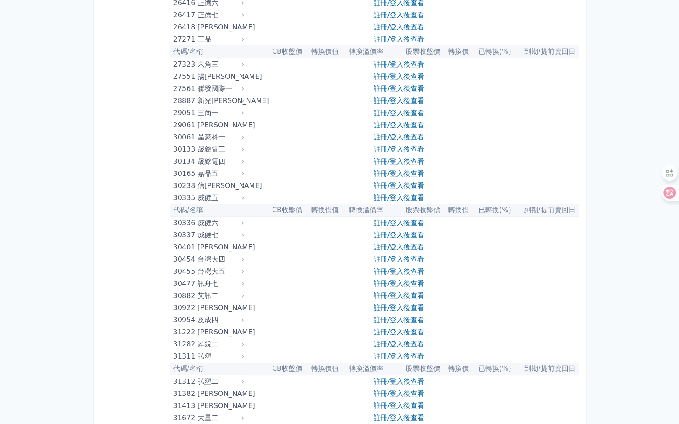
scroll to position [1994, 0]
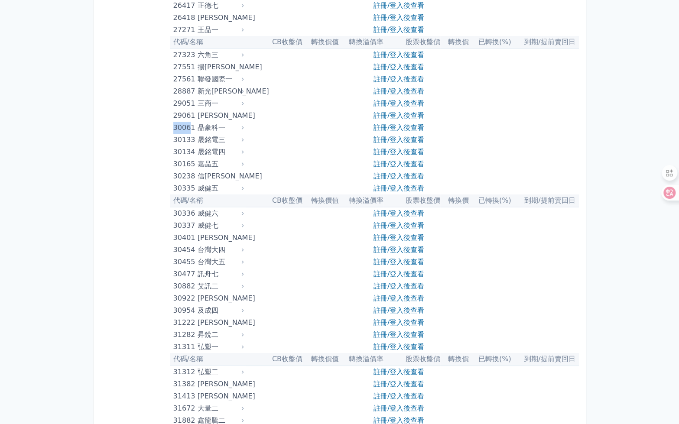
drag, startPoint x: 188, startPoint y: 126, endPoint x: 172, endPoint y: 125, distance: 16.5
click at [172, 125] on td "30061 晶豪科一" at bounding box center [208, 128] width 76 height 12
copy div "3006"
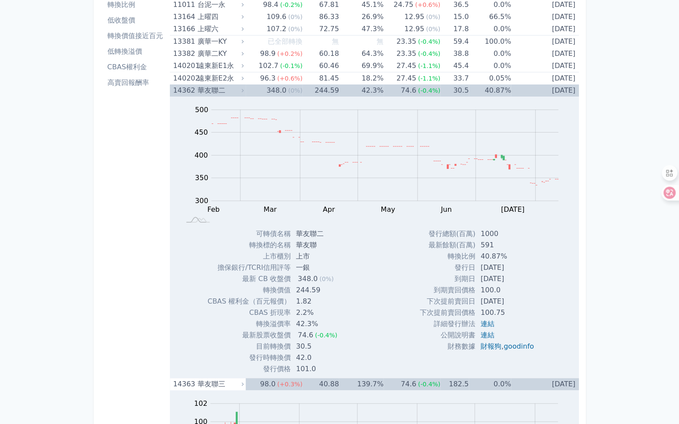
scroll to position [0, 0]
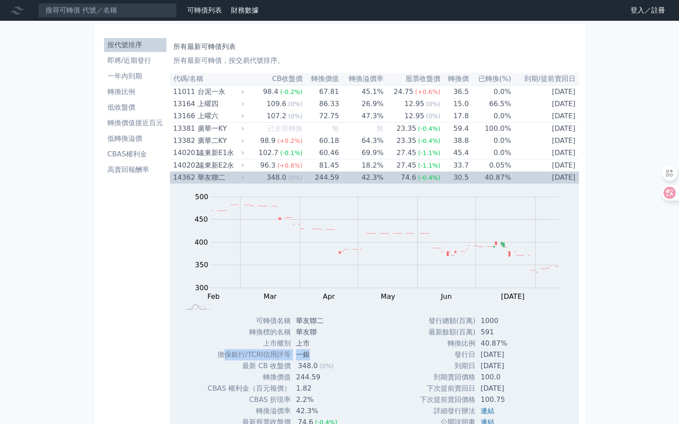
drag, startPoint x: 227, startPoint y: 355, endPoint x: 325, endPoint y: 353, distance: 98.0
click at [325, 353] on tr "擔保銀行/TCRI信用評等 一銀" at bounding box center [276, 354] width 137 height 11
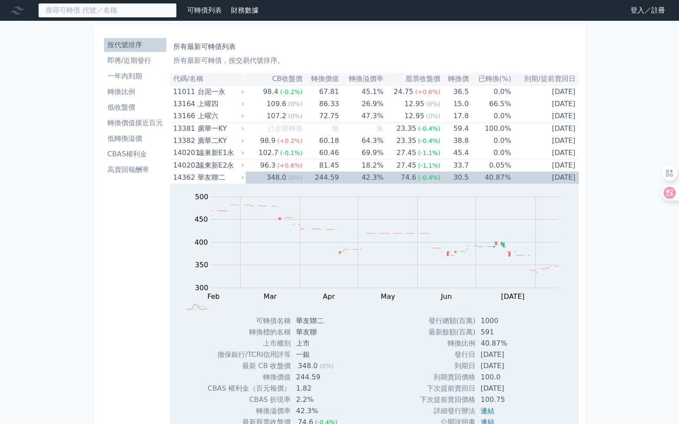
click at [128, 12] on input at bounding box center [107, 10] width 139 height 15
paste input "3006"
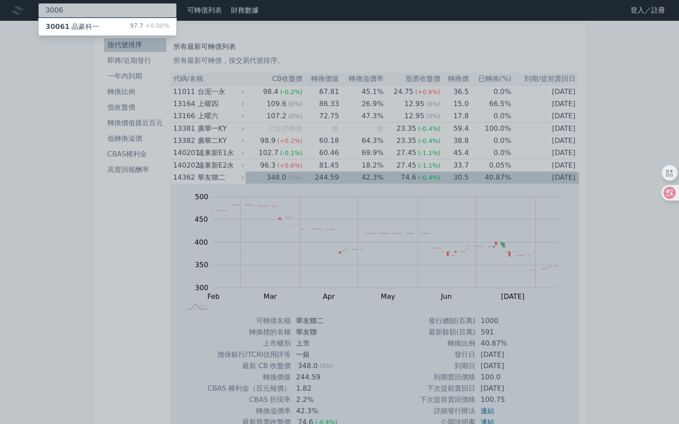
type input "3006"
click at [111, 25] on div "30061 晶豪科一 97.7 +0.00%" at bounding box center [108, 26] width 138 height 17
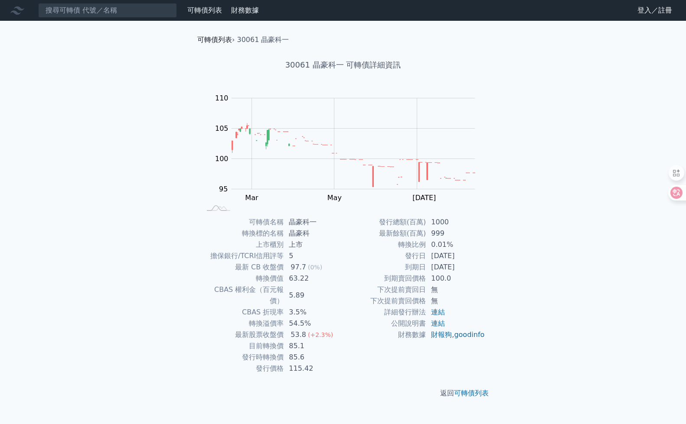
click at [224, 41] on link "可轉債列表" at bounding box center [214, 40] width 35 height 8
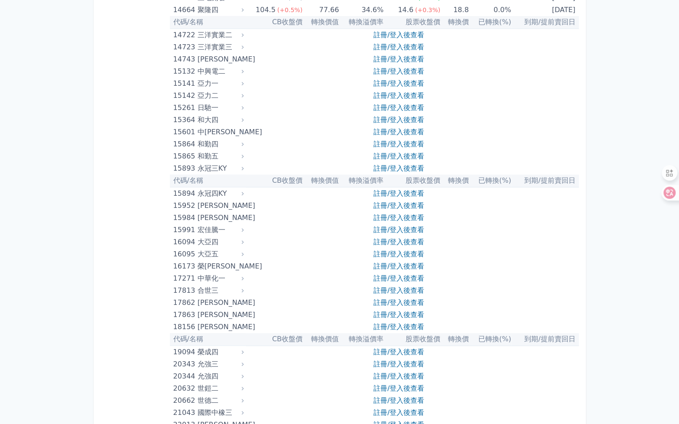
scroll to position [130, 0]
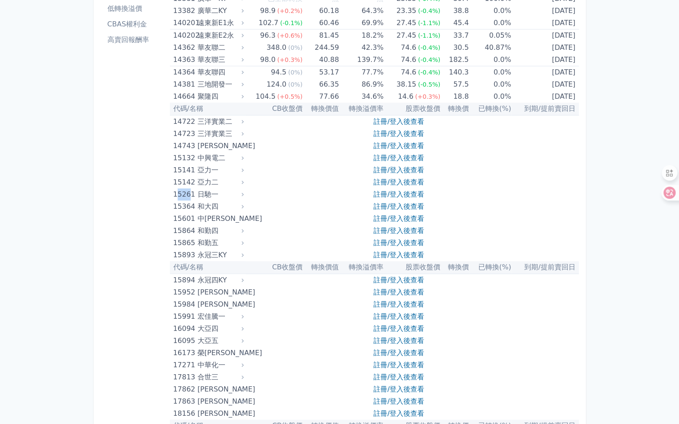
drag, startPoint x: 188, startPoint y: 193, endPoint x: 175, endPoint y: 197, distance: 13.7
click at [175, 197] on div "15261" at bounding box center [184, 195] width 22 height 12
drag, startPoint x: 175, startPoint y: 197, endPoint x: 179, endPoint y: 196, distance: 4.4
click at [179, 196] on div "15261" at bounding box center [184, 195] width 22 height 12
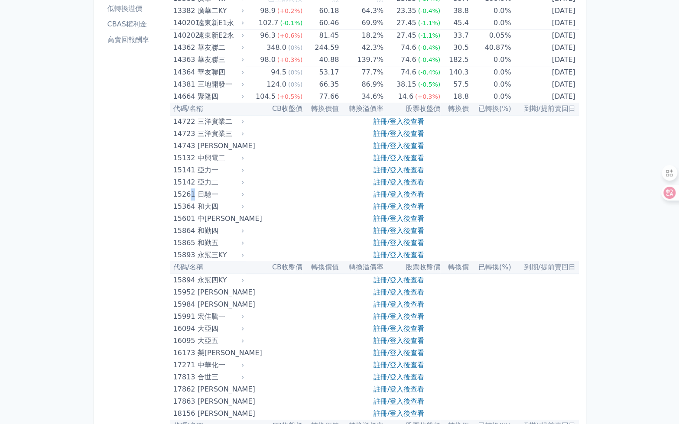
click at [191, 195] on div "15261" at bounding box center [184, 195] width 22 height 12
click at [189, 195] on div "15261" at bounding box center [184, 195] width 22 height 12
click at [182, 194] on div "15261" at bounding box center [184, 195] width 22 height 12
drag, startPoint x: 190, startPoint y: 195, endPoint x: 174, endPoint y: 195, distance: 15.6
click at [174, 195] on div "15261" at bounding box center [184, 195] width 22 height 12
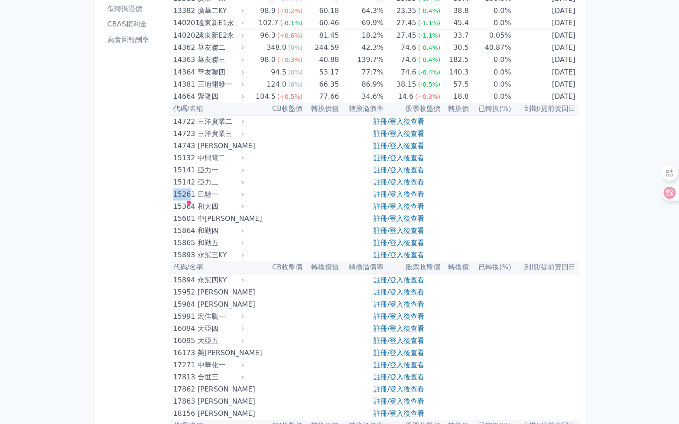
copy div "1526"
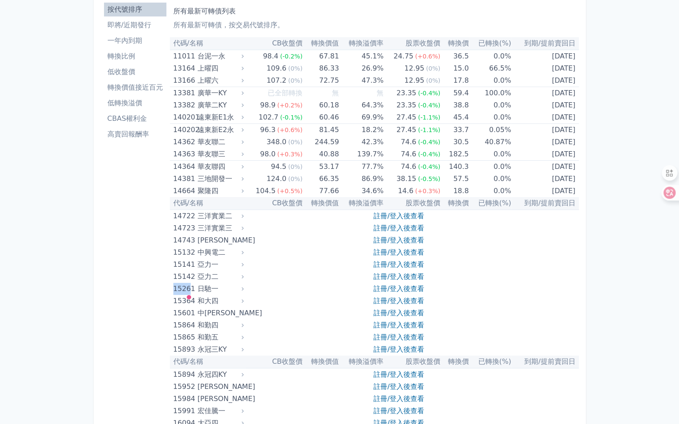
scroll to position [0, 0]
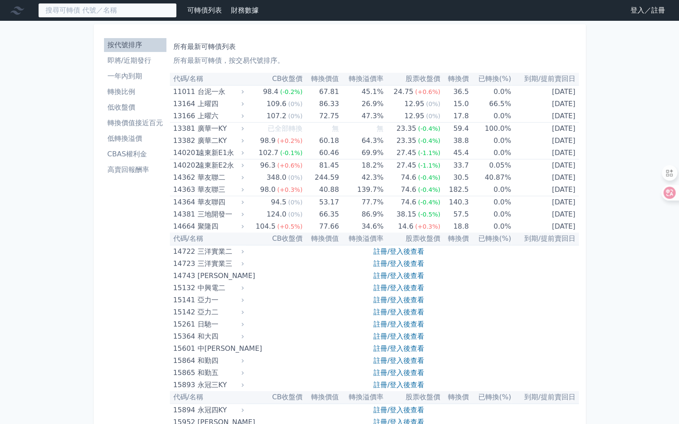
click at [133, 12] on input at bounding box center [107, 10] width 139 height 15
paste input "1526"
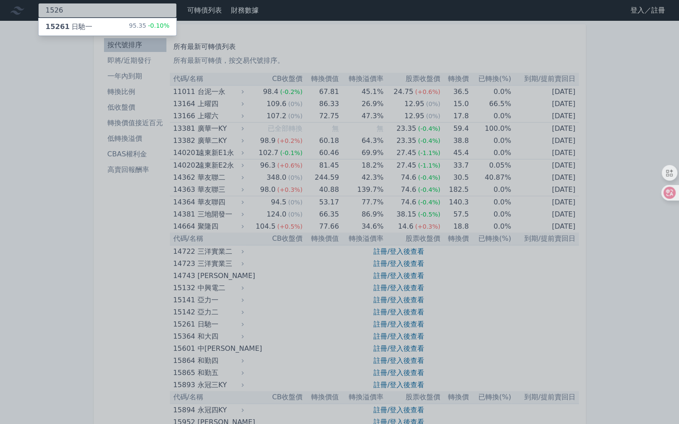
type input "1526"
click at [105, 27] on div "15261 日馳一 95.35 -0.10%" at bounding box center [108, 26] width 138 height 17
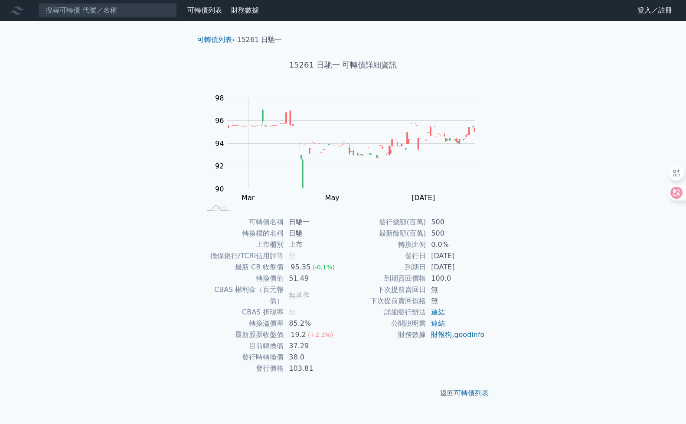
click at [210, 14] on link "可轉債列表" at bounding box center [204, 10] width 35 height 8
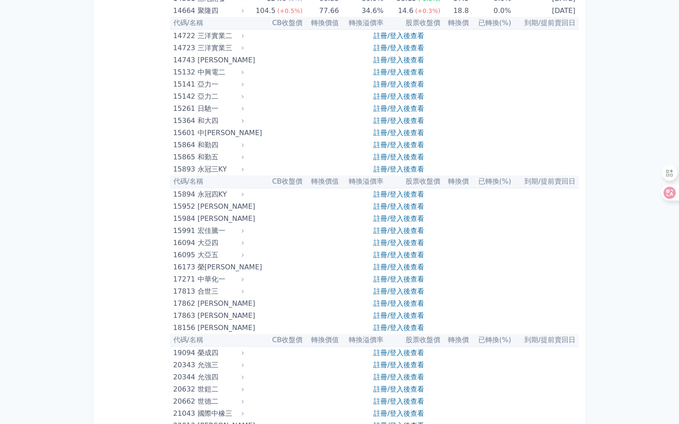
scroll to position [217, 0]
drag, startPoint x: 188, startPoint y: 325, endPoint x: 172, endPoint y: 325, distance: 15.6
click at [172, 325] on td "18156 [PERSON_NAME]" at bounding box center [208, 327] width 76 height 12
copy div "1815"
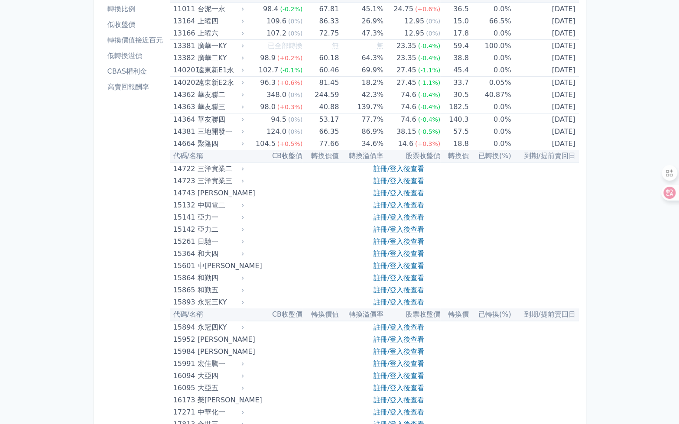
scroll to position [0, 0]
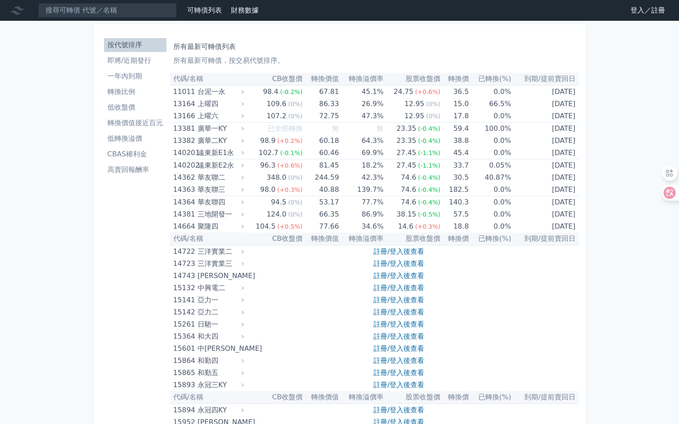
drag, startPoint x: 25, startPoint y: 76, endPoint x: 44, endPoint y: 64, distance: 22.6
click at [106, 11] on input at bounding box center [107, 10] width 139 height 15
paste input "1815"
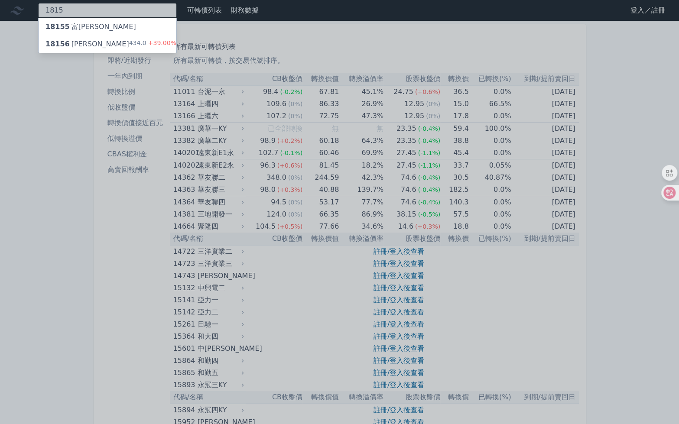
type input "1815"
click at [87, 47] on div "18156 [PERSON_NAME]" at bounding box center [88, 44] width 84 height 10
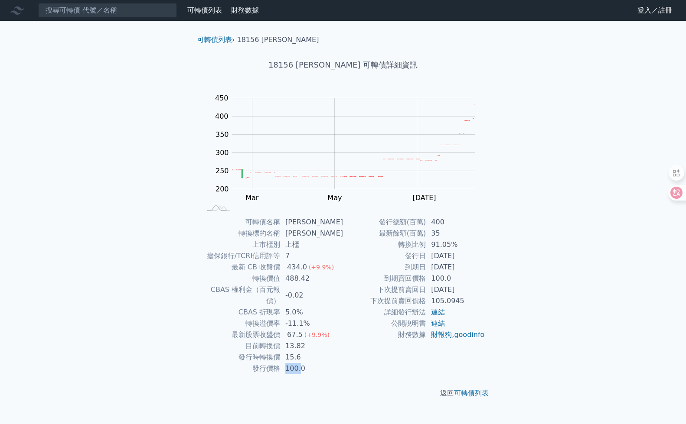
drag, startPoint x: 302, startPoint y: 358, endPoint x: 289, endPoint y: 357, distance: 13.1
click at [289, 363] on td "100.0" at bounding box center [311, 368] width 63 height 11
drag, startPoint x: 289, startPoint y: 357, endPoint x: 295, endPoint y: 272, distance: 85.6
click at [295, 272] on div "434.0" at bounding box center [296, 267] width 23 height 11
drag, startPoint x: 300, startPoint y: 277, endPoint x: 290, endPoint y: 276, distance: 10.1
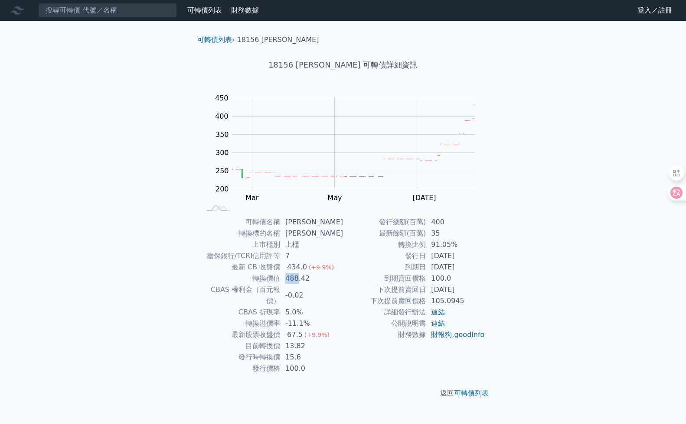
click at [290, 276] on td "488.42" at bounding box center [311, 278] width 63 height 11
click at [215, 39] on link "可轉債列表" at bounding box center [214, 40] width 35 height 8
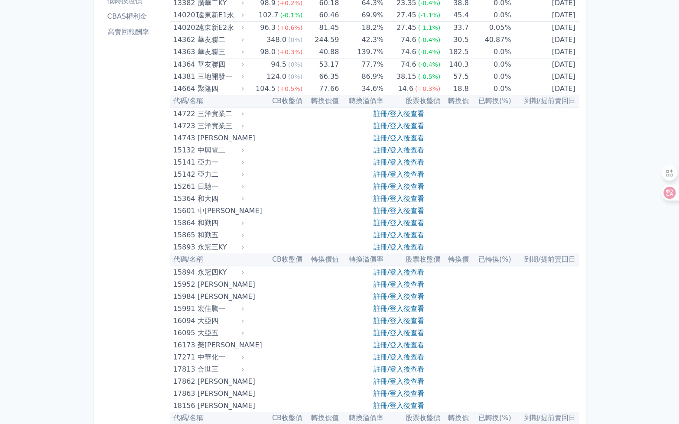
scroll to position [303, 0]
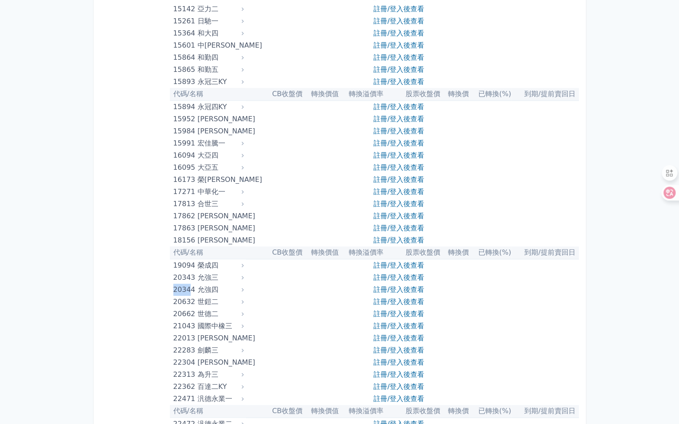
drag, startPoint x: 189, startPoint y: 288, endPoint x: 172, endPoint y: 290, distance: 17.0
click at [172, 290] on td "20344 允強四" at bounding box center [208, 290] width 76 height 12
copy div "2034"
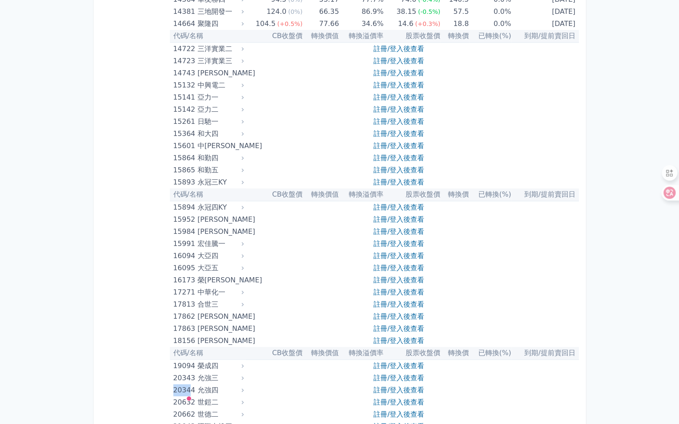
scroll to position [0, 0]
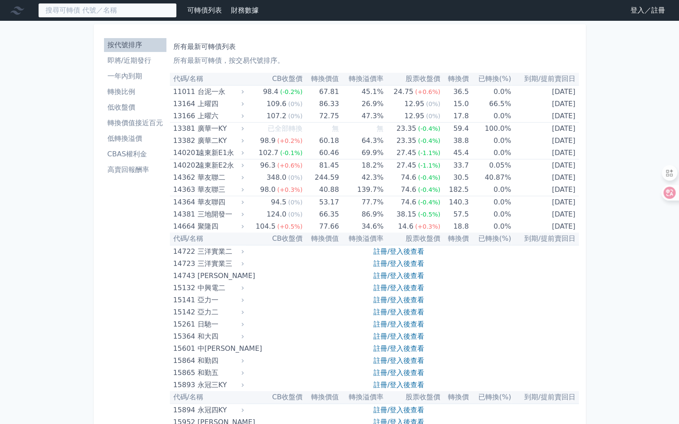
click at [120, 11] on input at bounding box center [107, 10] width 139 height 15
paste input "2034"
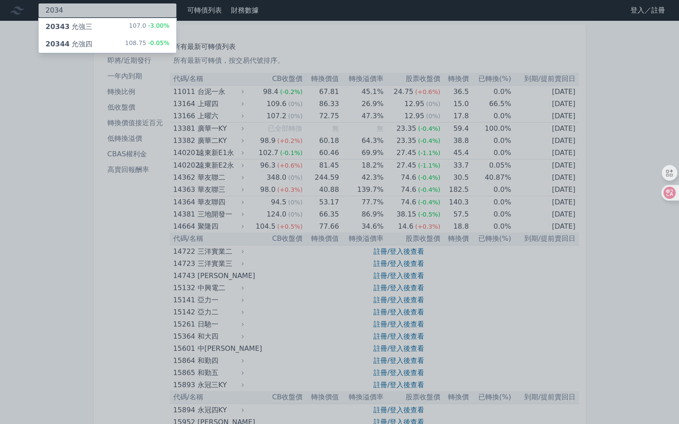
type input "2034"
click at [84, 40] on div "20344 允強四" at bounding box center [69, 44] width 47 height 10
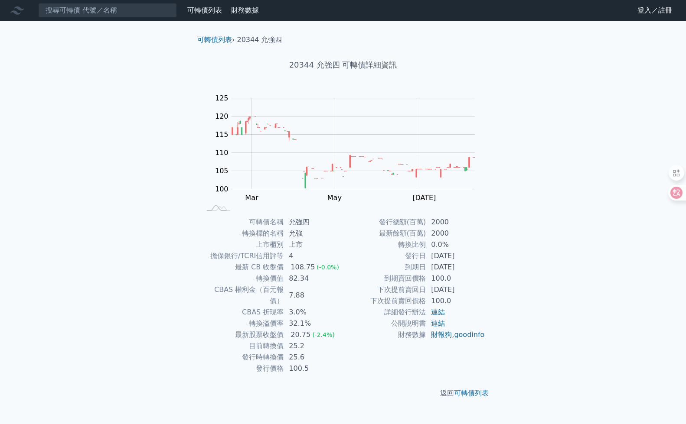
click at [296, 293] on td "7.88" at bounding box center [312, 295] width 59 height 23
drag, startPoint x: 298, startPoint y: 301, endPoint x: 288, endPoint y: 295, distance: 11.8
click at [288, 307] on td "3.0%" at bounding box center [312, 312] width 59 height 11
drag, startPoint x: 288, startPoint y: 295, endPoint x: 315, endPoint y: 303, distance: 28.8
click at [315, 307] on td "3.0%" at bounding box center [312, 312] width 59 height 11
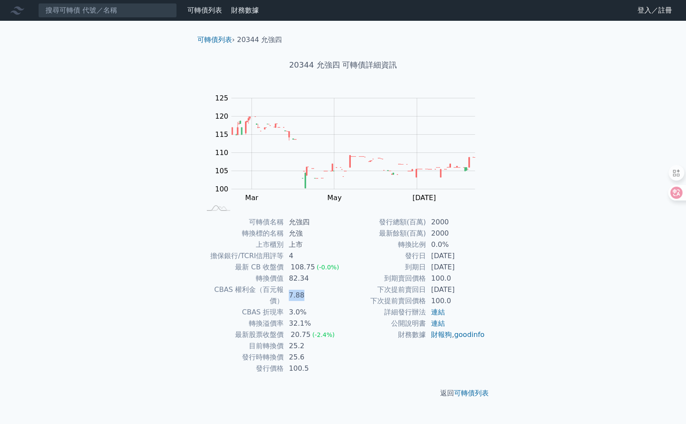
drag, startPoint x: 303, startPoint y: 293, endPoint x: 286, endPoint y: 289, distance: 18.2
click at [286, 289] on td "7.88" at bounding box center [312, 295] width 59 height 23
drag, startPoint x: 286, startPoint y: 289, endPoint x: 337, endPoint y: 310, distance: 55.4
click at [337, 318] on td "32.1%" at bounding box center [312, 323] width 59 height 11
drag, startPoint x: 341, startPoint y: 65, endPoint x: 364, endPoint y: 67, distance: 23.5
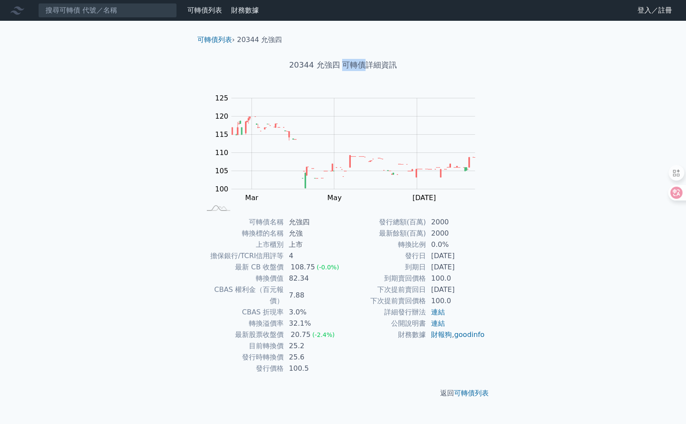
click at [364, 67] on h1 "20344 允強四 可轉債詳細資訊" at bounding box center [342, 65] width 305 height 12
click at [132, 251] on div "可轉債列表 財務數據 可轉債列表 財務數據 登入／註冊 登入／註冊 可轉債列表 › 20344 允強四 20344 允強四 可轉債詳細資訊 Zoom Out …" at bounding box center [343, 212] width 686 height 424
drag, startPoint x: 356, startPoint y: 63, endPoint x: 366, endPoint y: 68, distance: 11.0
click at [366, 68] on h1 "20344 允強四 可轉債詳細資訊" at bounding box center [342, 65] width 305 height 12
click at [117, 283] on div "可轉債列表 財務數據 可轉債列表 財務數據 登入／註冊 登入／註冊 可轉債列表 › 20344 允強四 20344 允強四 可轉債詳細資訊 Zoom Out …" at bounding box center [343, 212] width 686 height 424
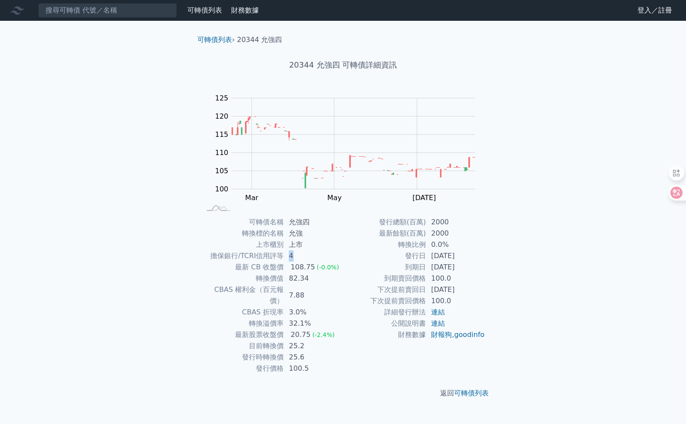
drag, startPoint x: 299, startPoint y: 255, endPoint x: 289, endPoint y: 257, distance: 9.7
click at [289, 257] on td "4" at bounding box center [312, 255] width 59 height 11
drag, startPoint x: 330, startPoint y: 66, endPoint x: 317, endPoint y: 64, distance: 12.8
click at [317, 64] on h1 "20344 允強四 可轉債詳細資訊" at bounding box center [342, 65] width 305 height 12
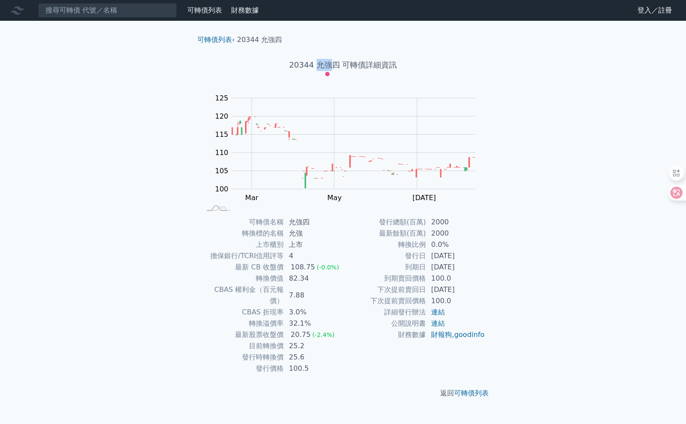
copy h1 "允強"
drag, startPoint x: 292, startPoint y: 277, endPoint x: 296, endPoint y: 279, distance: 4.7
click at [296, 279] on td "82.34" at bounding box center [312, 278] width 59 height 11
click at [300, 280] on td "82.34" at bounding box center [312, 278] width 59 height 11
drag, startPoint x: 296, startPoint y: 277, endPoint x: 288, endPoint y: 278, distance: 8.3
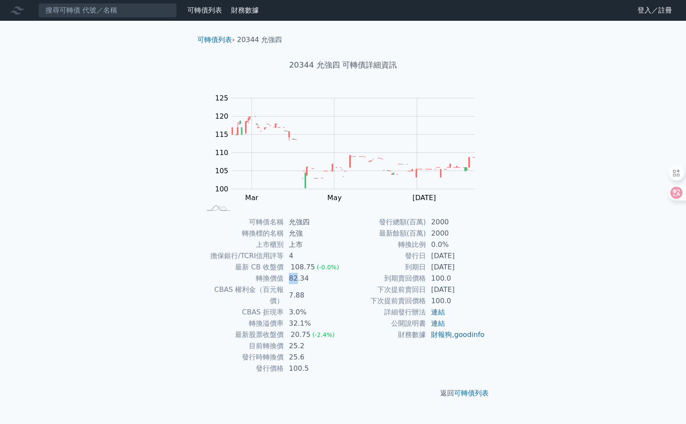
click at [288, 278] on td "82.34" at bounding box center [312, 278] width 59 height 11
click at [212, 35] on li "可轉債列表 ›" at bounding box center [215, 40] width 37 height 10
click at [212, 40] on link "可轉債列表" at bounding box center [214, 40] width 35 height 8
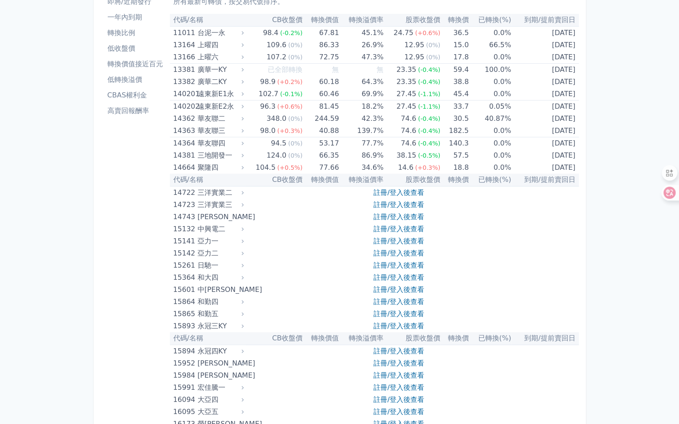
scroll to position [130, 0]
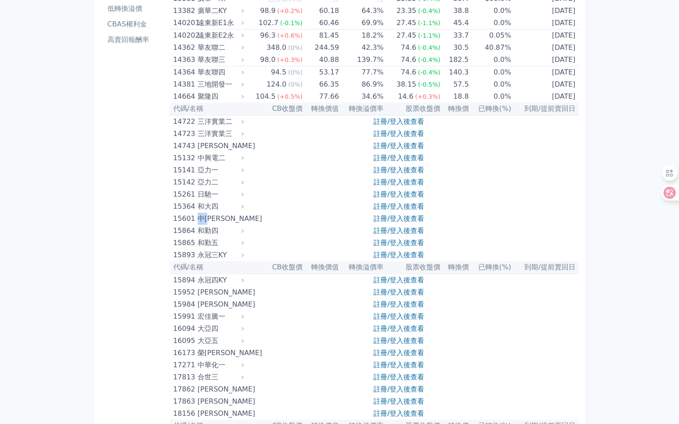
drag, startPoint x: 210, startPoint y: 217, endPoint x: 199, endPoint y: 219, distance: 11.4
click at [199, 219] on div "中[PERSON_NAME]" at bounding box center [220, 219] width 44 height 12
drag, startPoint x: 199, startPoint y: 219, endPoint x: 185, endPoint y: 218, distance: 13.4
click at [185, 218] on div "15601" at bounding box center [184, 219] width 22 height 12
drag, startPoint x: 188, startPoint y: 219, endPoint x: 173, endPoint y: 221, distance: 14.8
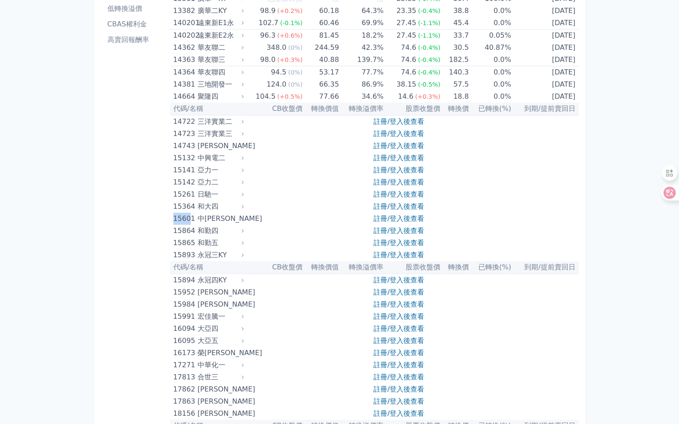
click at [173, 221] on div "15601" at bounding box center [184, 219] width 22 height 12
copy div "1560"
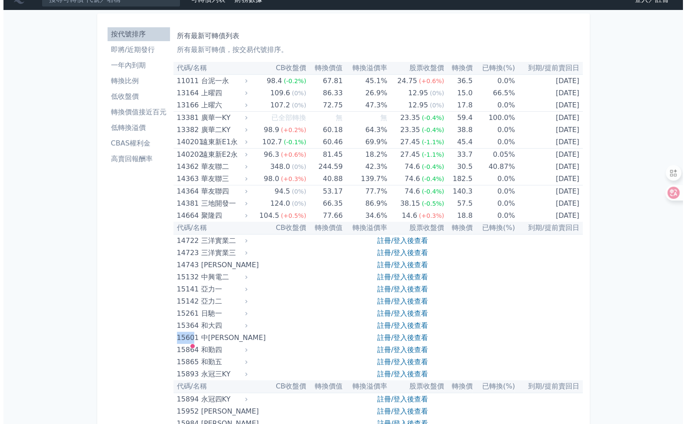
scroll to position [0, 0]
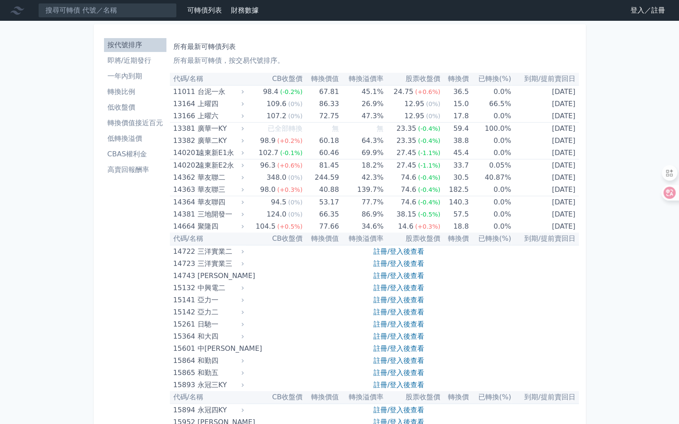
click at [111, 18] on nav "可轉債列表 財務數據 可轉債列表 財務數據 登入／註冊 登入／註冊" at bounding box center [339, 10] width 679 height 21
click at [107, 14] on input at bounding box center [107, 10] width 139 height 15
paste input "1560"
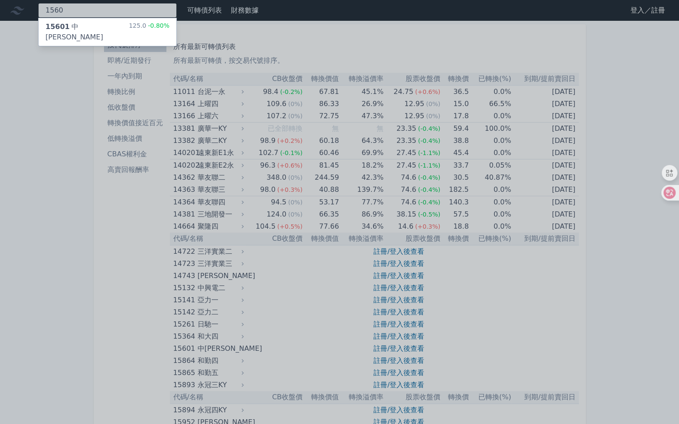
type input "1560"
click at [77, 27] on div "15601 中[PERSON_NAME]" at bounding box center [87, 32] width 83 height 21
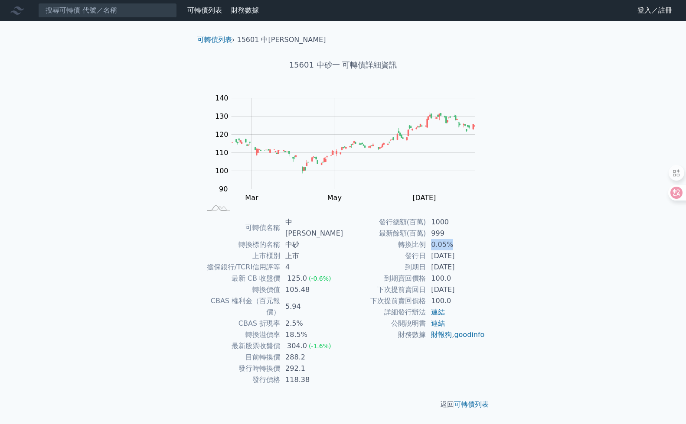
drag, startPoint x: 449, startPoint y: 247, endPoint x: 424, endPoint y: 246, distance: 25.2
click at [424, 246] on tr "轉換比例 0.05%" at bounding box center [414, 244] width 142 height 11
click at [105, 14] on input at bounding box center [107, 10] width 139 height 15
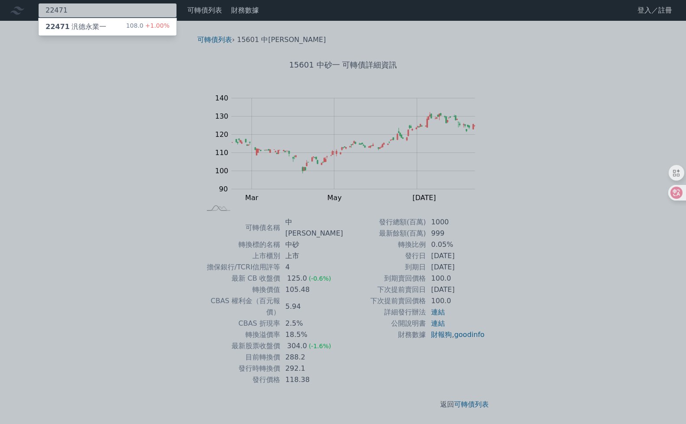
type input "22471"
click at [91, 26] on div "22471 汎德永業一" at bounding box center [76, 27] width 61 height 10
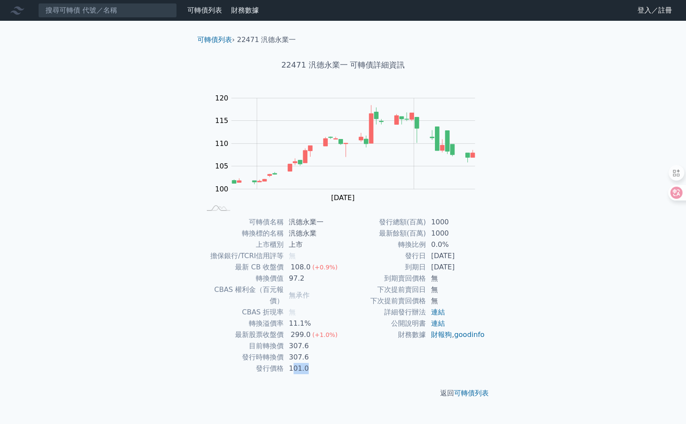
drag, startPoint x: 291, startPoint y: 357, endPoint x: 307, endPoint y: 355, distance: 15.7
click at [307, 363] on td "101.0" at bounding box center [312, 368] width 59 height 11
drag, startPoint x: 307, startPoint y: 355, endPoint x: 299, endPoint y: 275, distance: 80.1
click at [299, 275] on td "97.2" at bounding box center [312, 278] width 59 height 11
drag, startPoint x: 420, startPoint y: 254, endPoint x: 479, endPoint y: 256, distance: 59.0
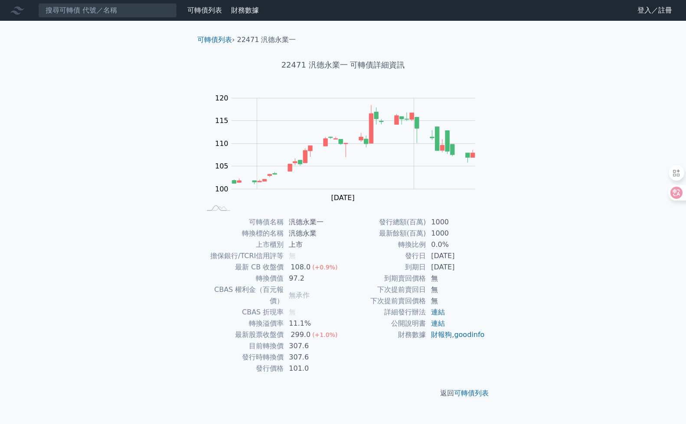
click at [479, 256] on tr "發行日 [DATE]" at bounding box center [414, 255] width 142 height 11
click at [507, 259] on div "可轉債列表 › 22471 汎德永業一 22471 汎德永業一 可轉債詳細資訊 Zoom Out 100 90 95 100 105 110 115 120 …" at bounding box center [342, 217] width 333 height 392
drag, startPoint x: 446, startPoint y: 267, endPoint x: 499, endPoint y: 265, distance: 52.9
click at [499, 265] on div "可轉債列表 › 22471 汎德永業一 22471 汎德永業一 可轉債詳細資訊 Zoom Out 100 90 95 100 105 110 115 120 …" at bounding box center [342, 217] width 333 height 392
drag, startPoint x: 499, startPoint y: 265, endPoint x: 524, endPoint y: 271, distance: 25.9
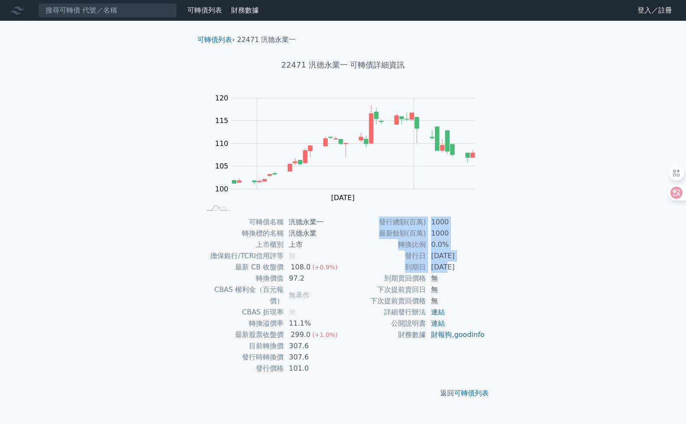
click at [524, 271] on div "可轉債列表 財務數據 可轉債列表 財務數據 登入／註冊 登入／註冊 可轉債列表 › 22471 汎德永業一 22471 汎德永業一 可轉債詳細資訊 Zoom …" at bounding box center [343, 212] width 686 height 424
click at [501, 252] on div "可轉債列表 › 22471 汎德永業一 22471 汎德永業一 可轉債詳細資訊 Zoom Out 100 90 95 100 105 110 115 120 …" at bounding box center [342, 217] width 333 height 392
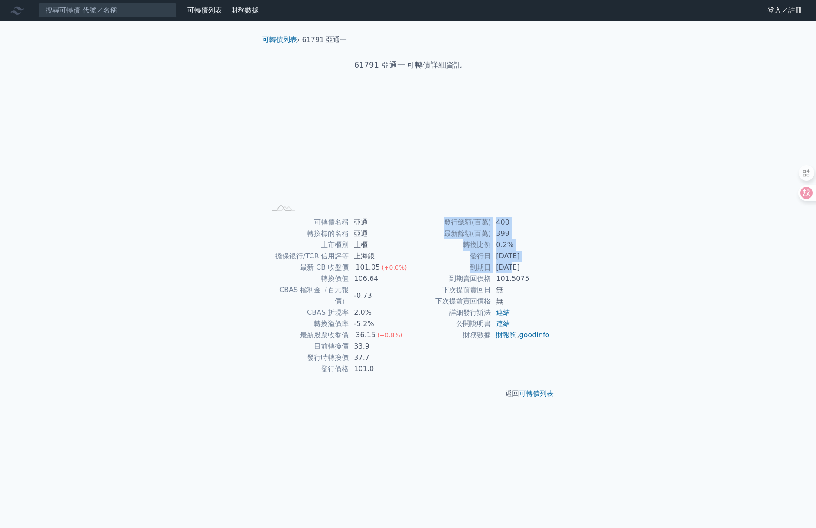
drag, startPoint x: 511, startPoint y: 266, endPoint x: 553, endPoint y: 264, distance: 41.6
click at [553, 264] on div "可轉債名稱 亞通一 轉換標的名稱 亞通 上市櫃別 上櫃 擔保銀行/TCRI信用評等 上海銀 最新 CB 收盤價 101.05 (+0.0%) 轉換價值 106…" at bounding box center [407, 296] width 305 height 158
drag, startPoint x: 553, startPoint y: 264, endPoint x: 504, endPoint y: 246, distance: 52.7
click at [504, 246] on td "0.2%" at bounding box center [520, 244] width 59 height 11
drag, startPoint x: 373, startPoint y: 65, endPoint x: 349, endPoint y: 62, distance: 23.6
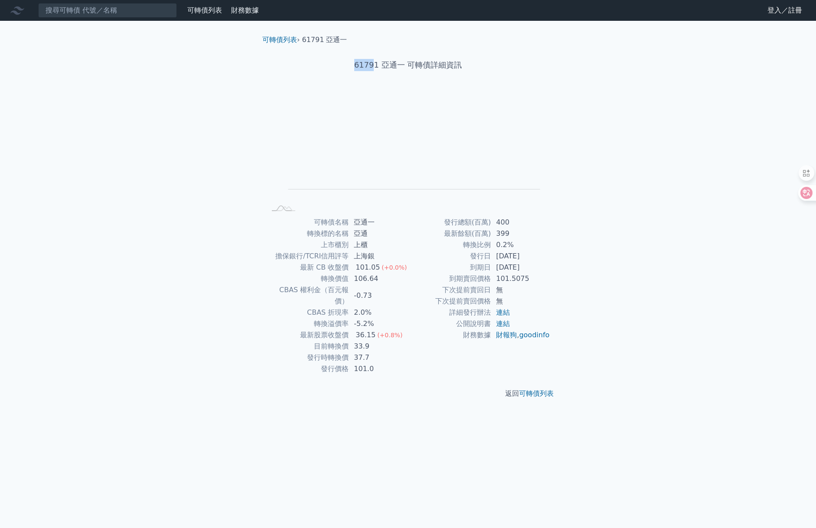
click at [349, 62] on h1 "61791 亞通一 可轉債詳細資訊" at bounding box center [407, 65] width 305 height 12
copy h1 "6179"
click at [130, 8] on input at bounding box center [107, 10] width 139 height 15
paste input "6179"
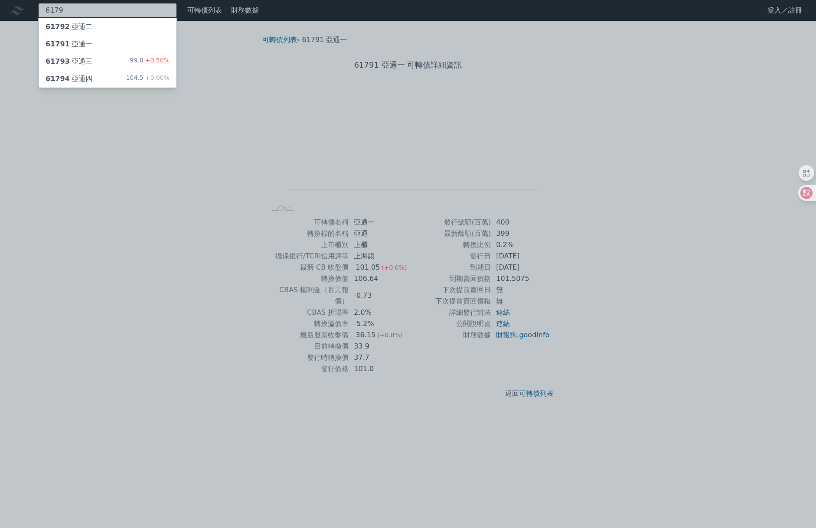
type input "6179"
click at [82, 65] on div "61793 亞通三" at bounding box center [69, 61] width 47 height 10
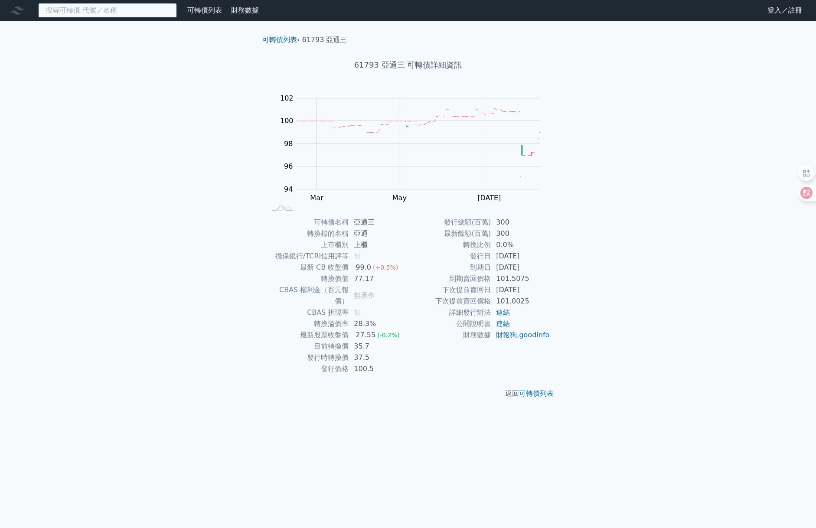
click at [150, 6] on input at bounding box center [107, 10] width 139 height 15
paste input "6179"
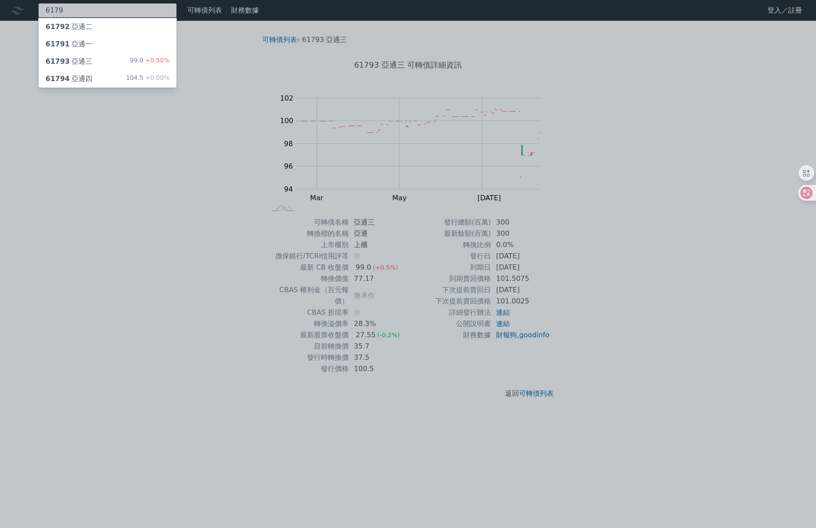
type input "6179"
click at [85, 76] on div "61794 亞通四" at bounding box center [69, 79] width 47 height 10
